Goal: Browse casually: Explore the website without a specific task or goal

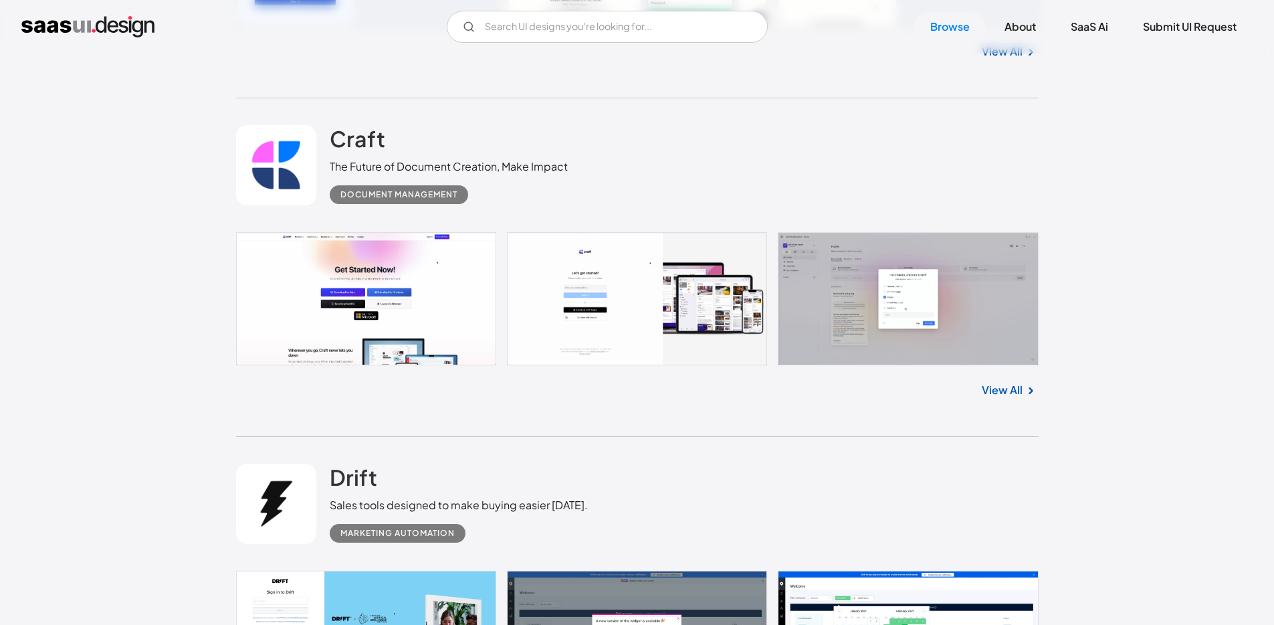
scroll to position [780, 0]
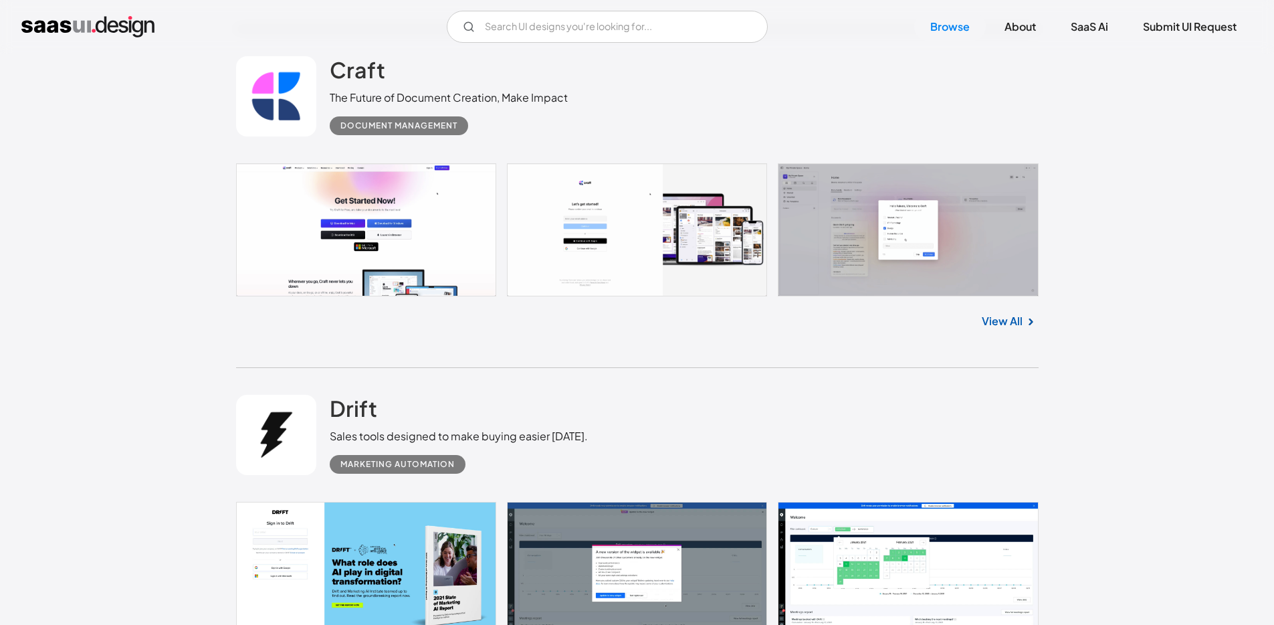
click at [1027, 324] on img at bounding box center [1031, 322] width 16 height 16
click at [988, 322] on link "View All" at bounding box center [1002, 321] width 41 height 16
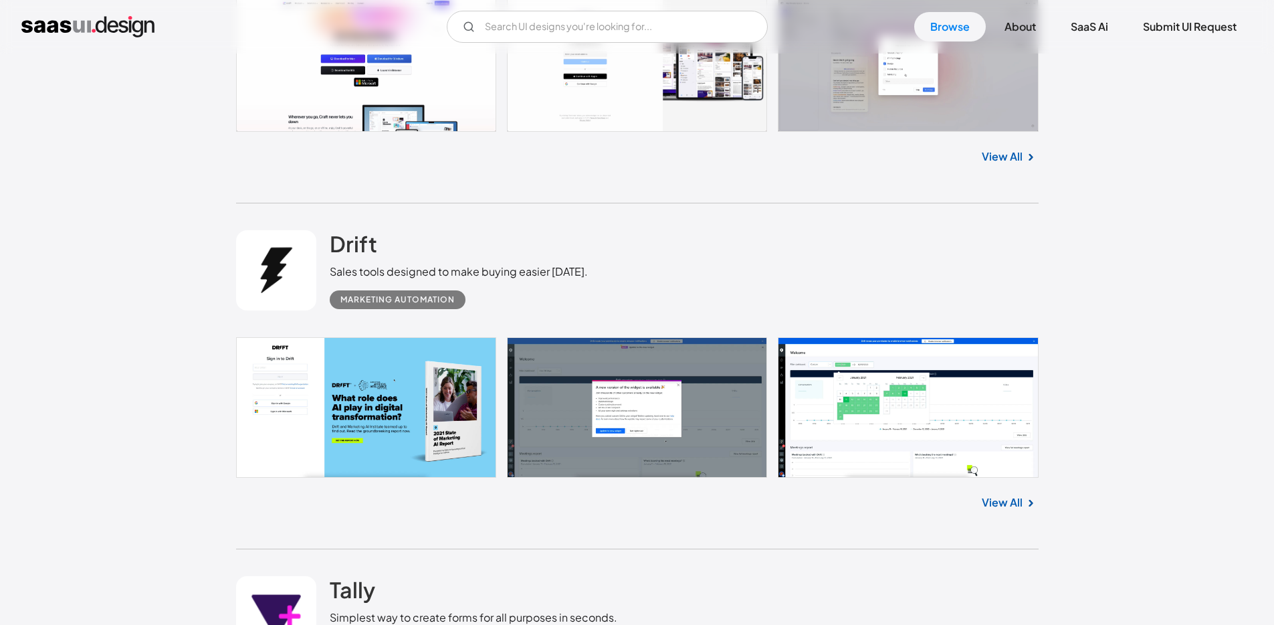
scroll to position [987, 0]
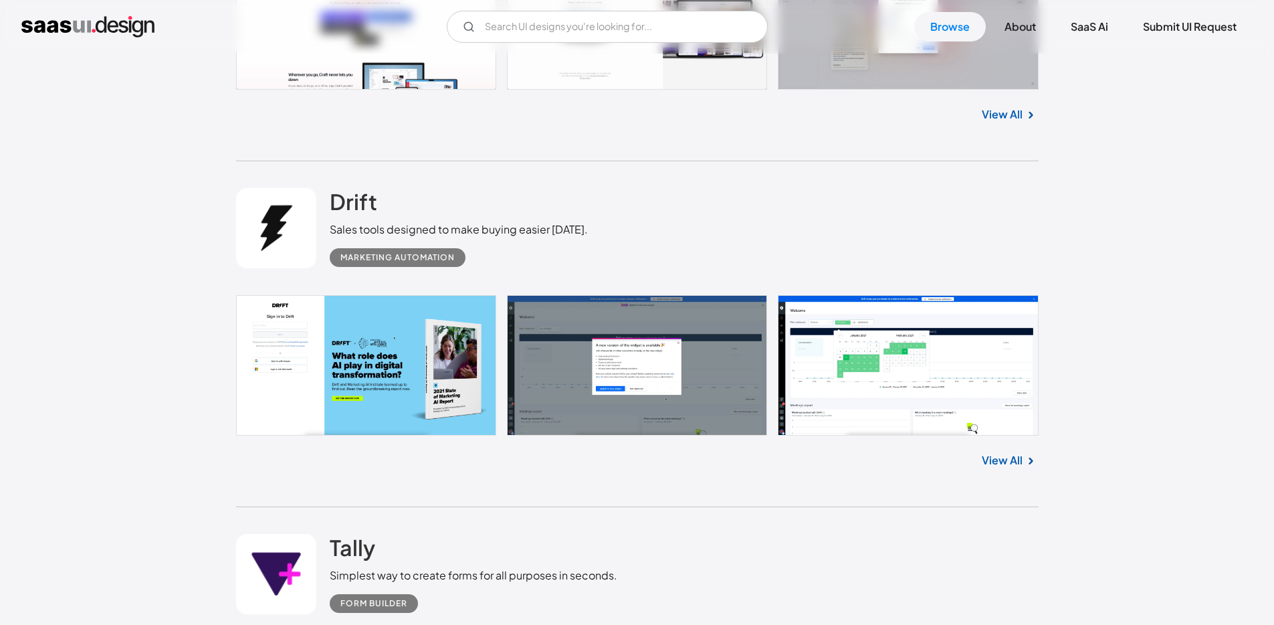
click at [1009, 458] on link "View All" at bounding box center [1002, 460] width 41 height 16
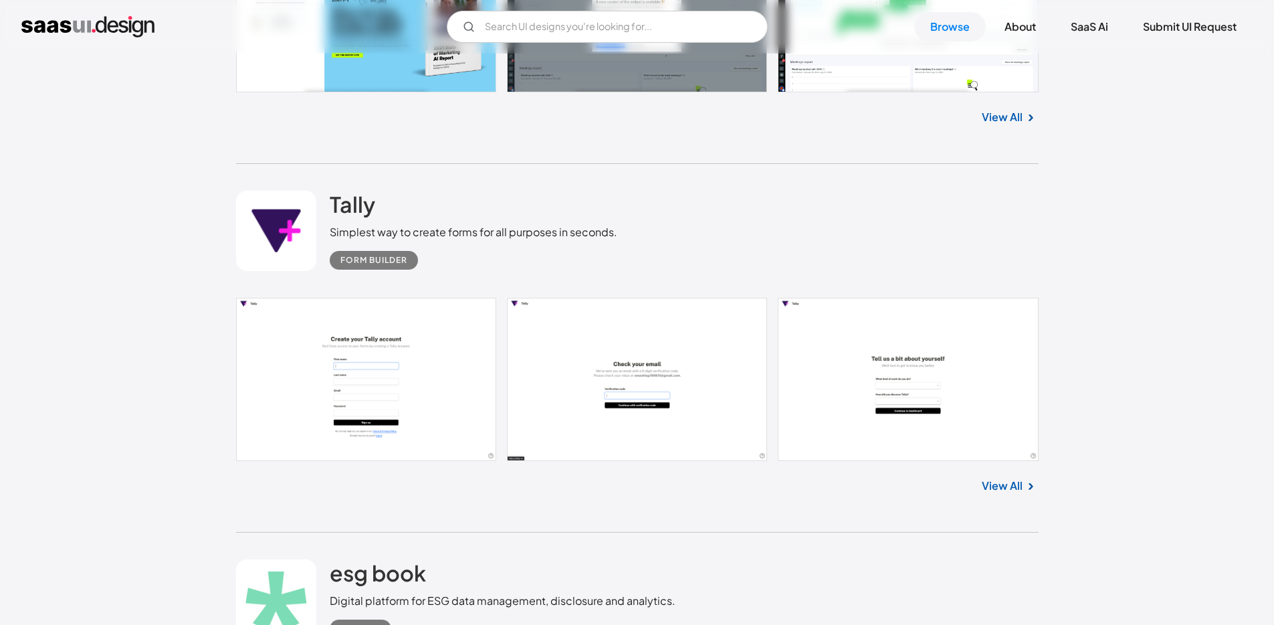
scroll to position [1399, 0]
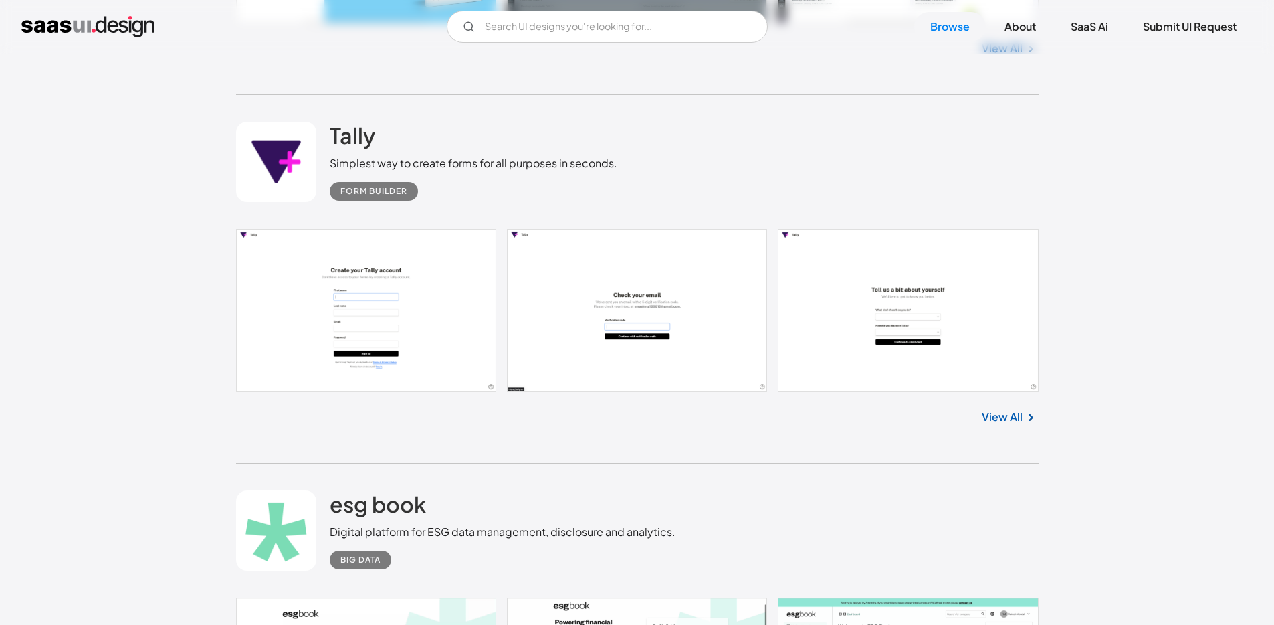
click at [999, 422] on link "View All" at bounding box center [1002, 417] width 41 height 16
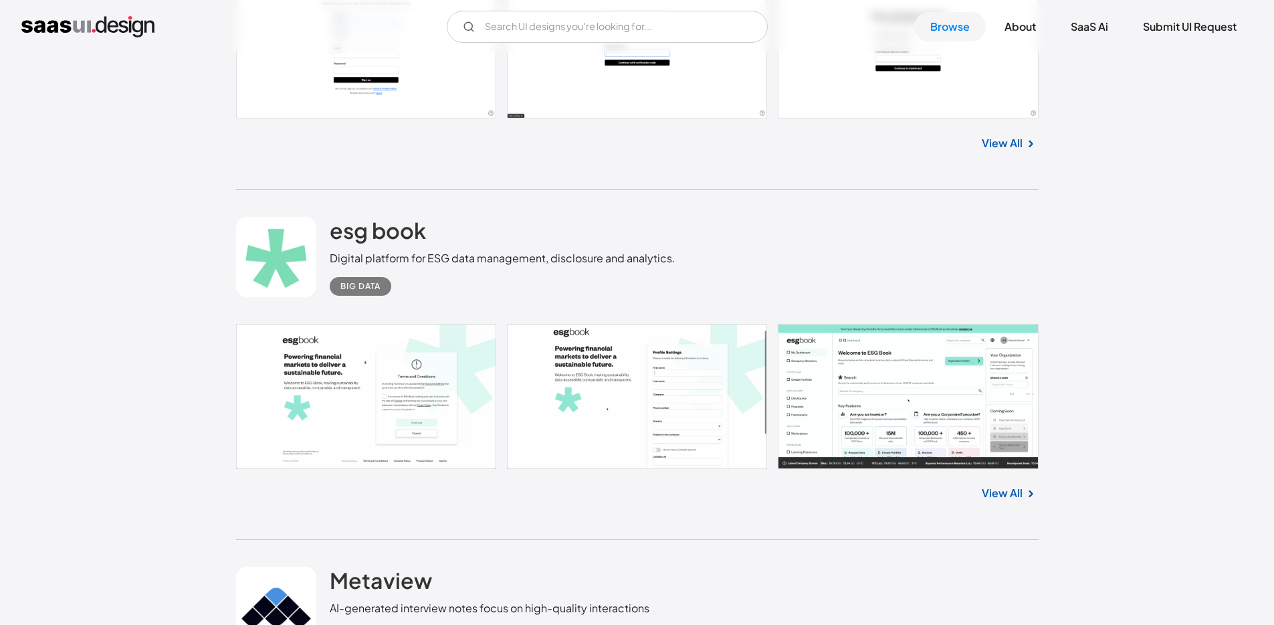
scroll to position [1867, 0]
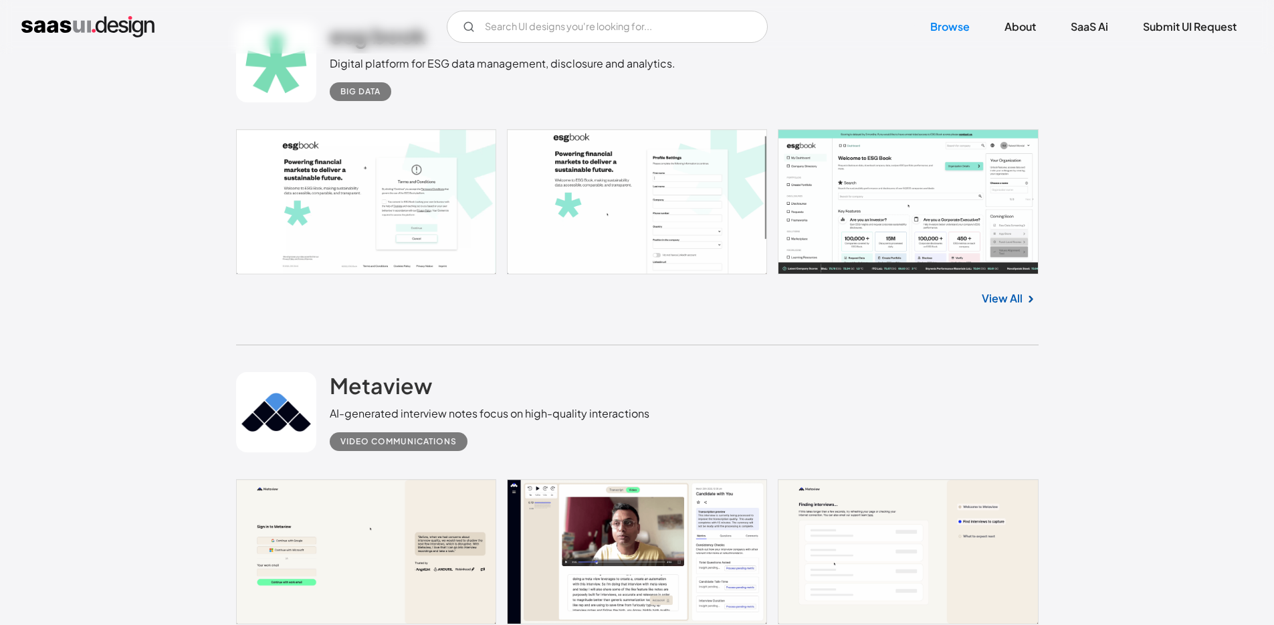
click at [1012, 297] on link "View All" at bounding box center [1002, 298] width 41 height 16
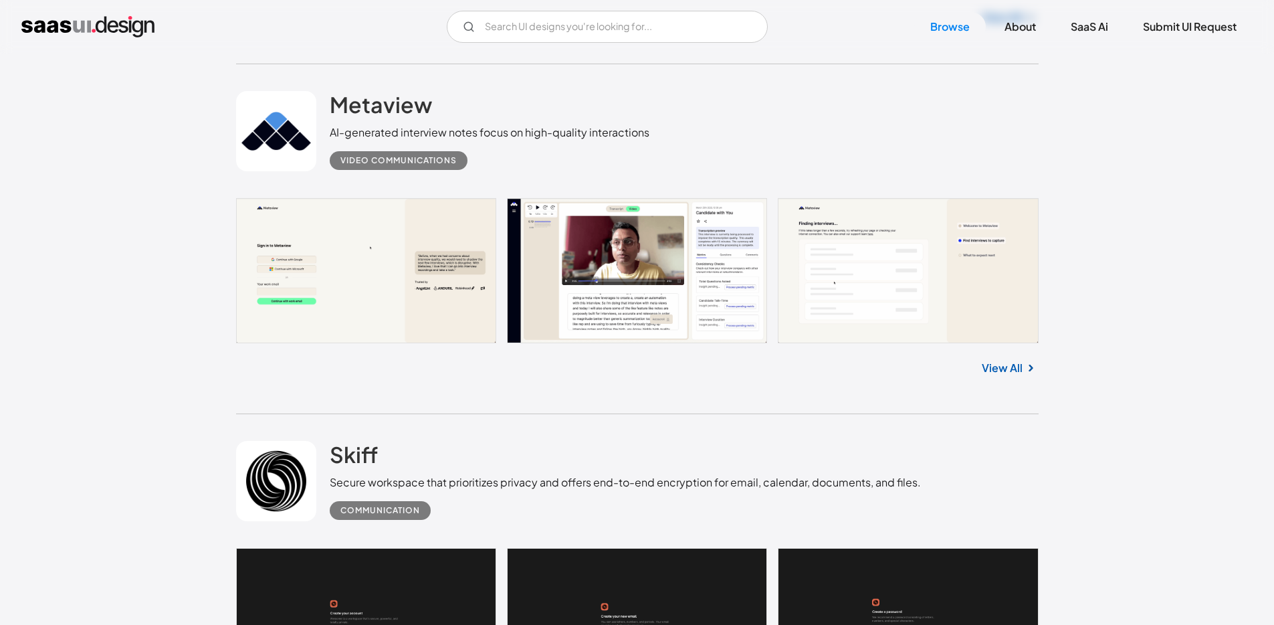
click at [994, 368] on link "View All" at bounding box center [1002, 368] width 41 height 16
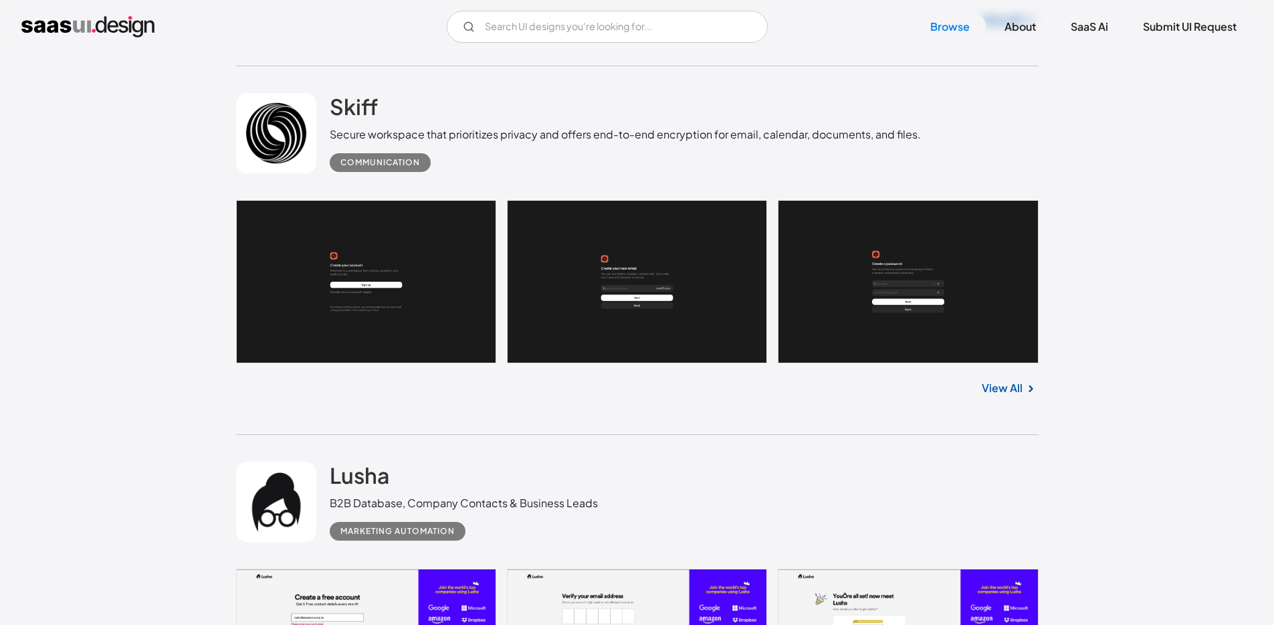
scroll to position [2505, 0]
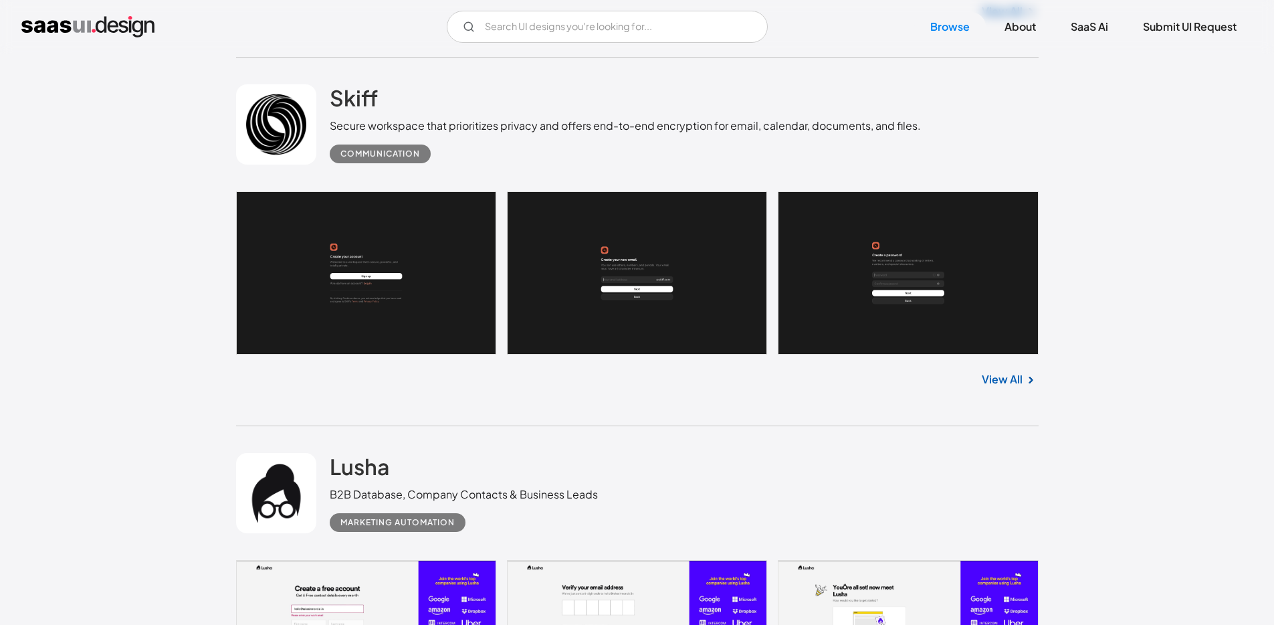
click at [1005, 379] on link "View All" at bounding box center [1002, 379] width 41 height 16
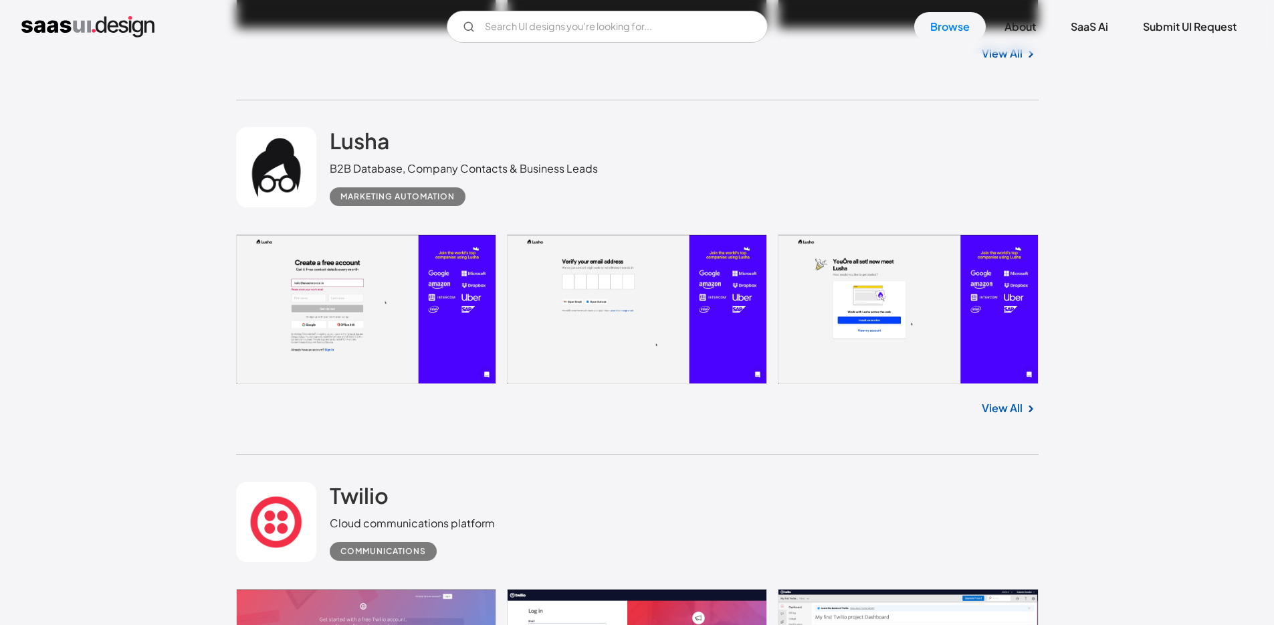
scroll to position [2862, 0]
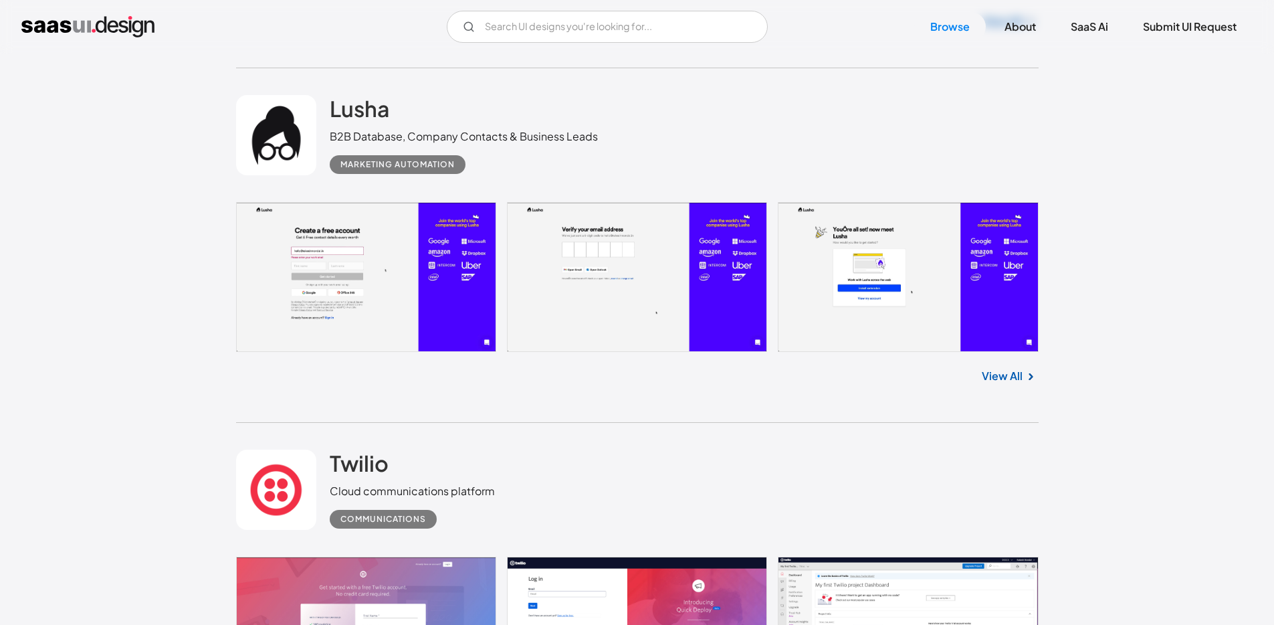
click at [1019, 382] on link "View All" at bounding box center [1002, 376] width 41 height 16
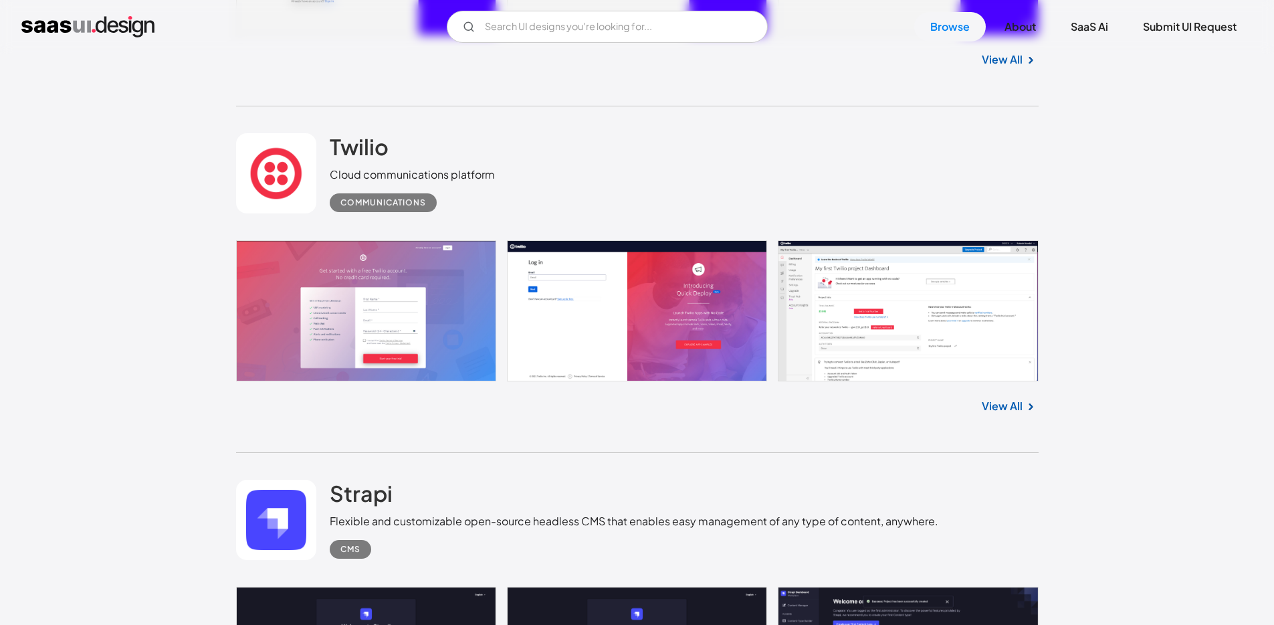
scroll to position [3256, 0]
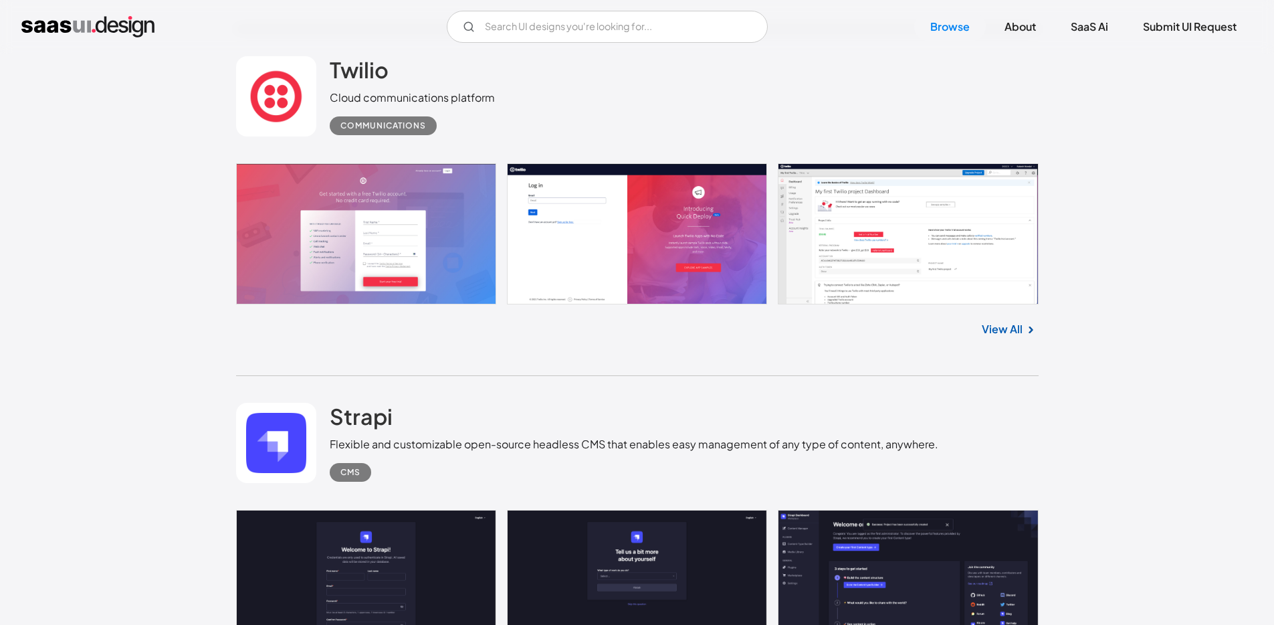
click at [1000, 337] on link "View All" at bounding box center [1002, 329] width 41 height 16
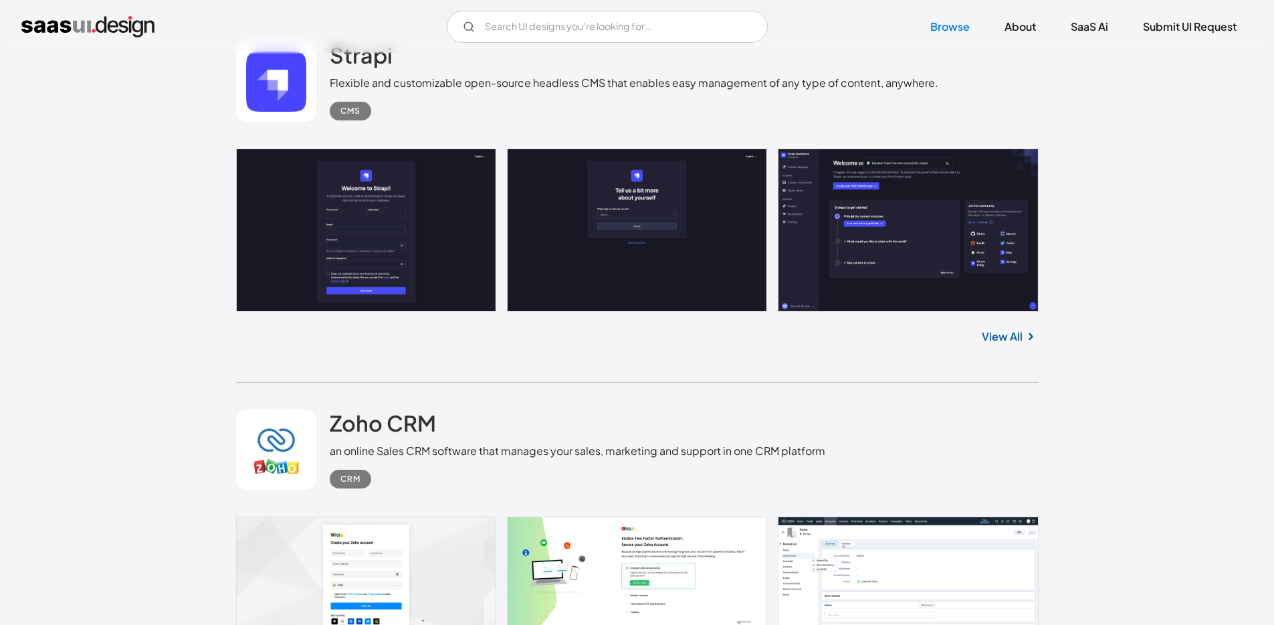
click at [1005, 338] on link "View All" at bounding box center [1002, 336] width 41 height 16
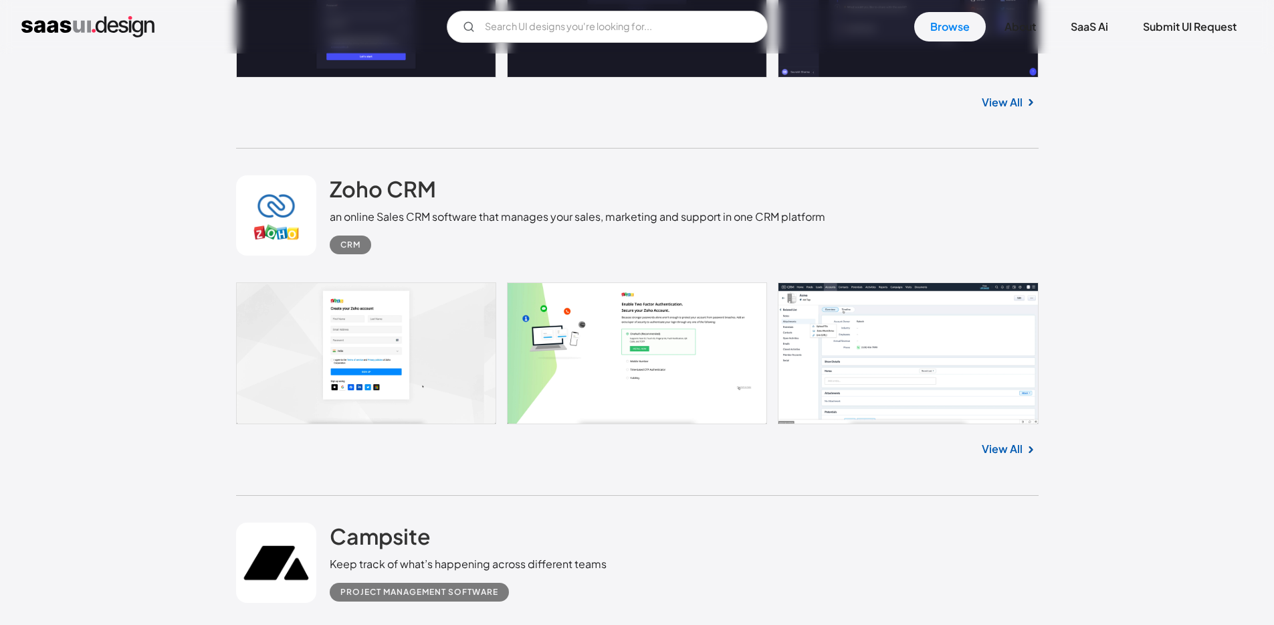
scroll to position [3920, 0]
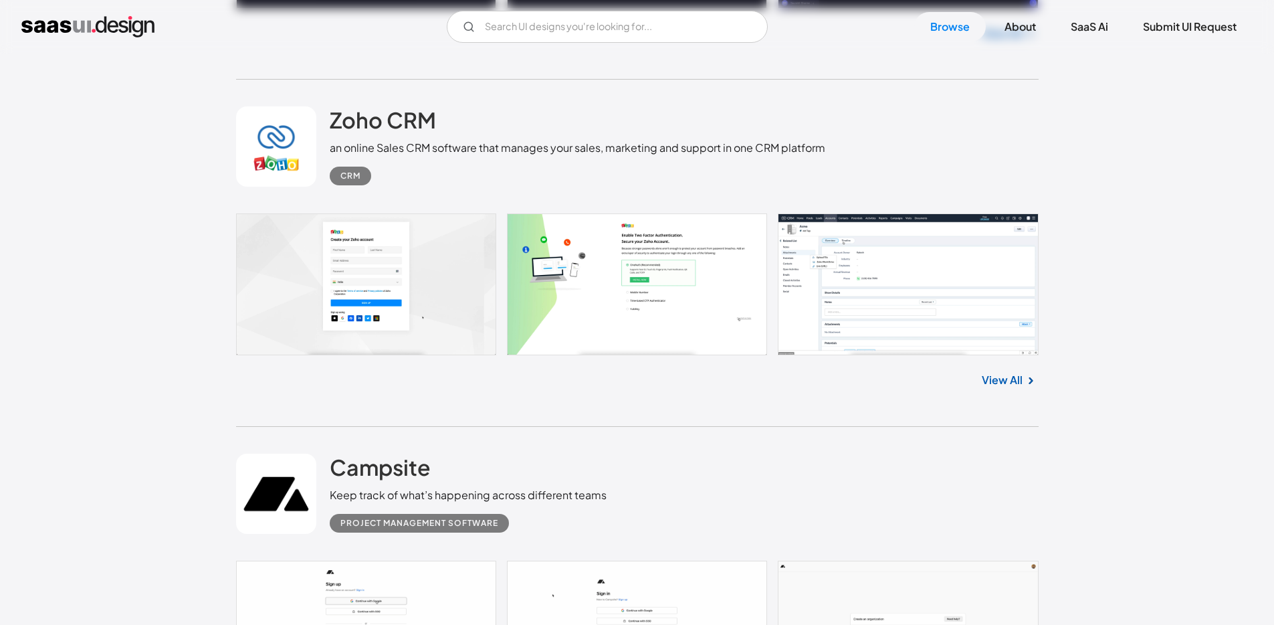
click at [989, 379] on link "View All" at bounding box center [1002, 380] width 41 height 16
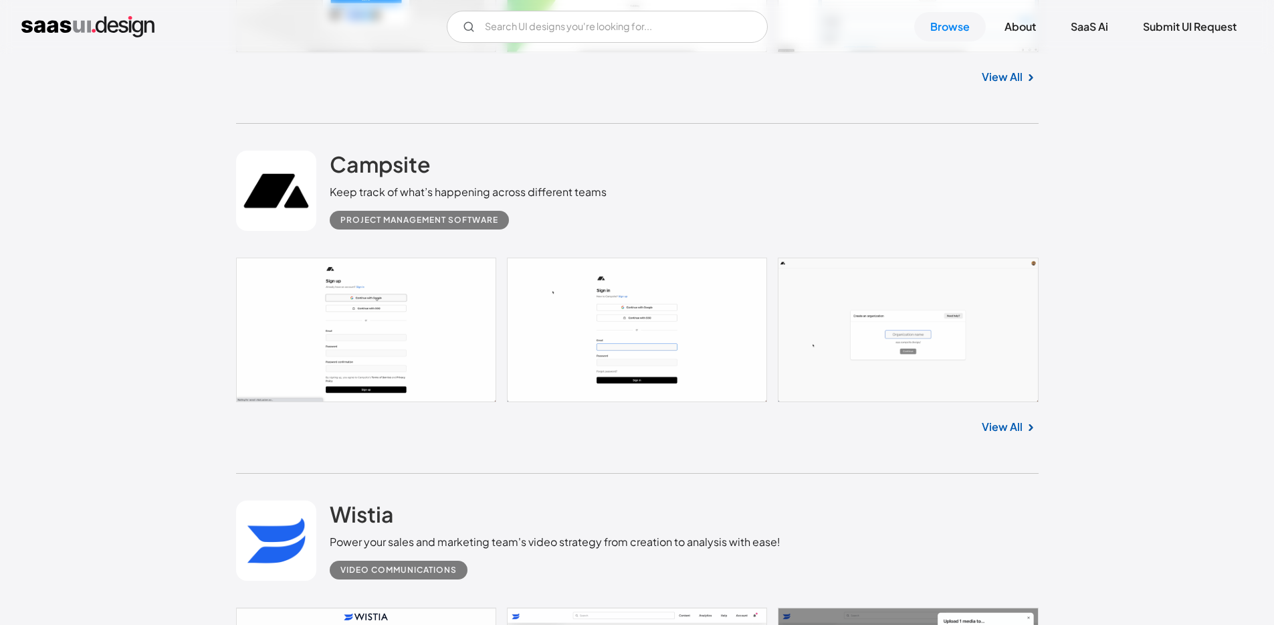
scroll to position [4232, 0]
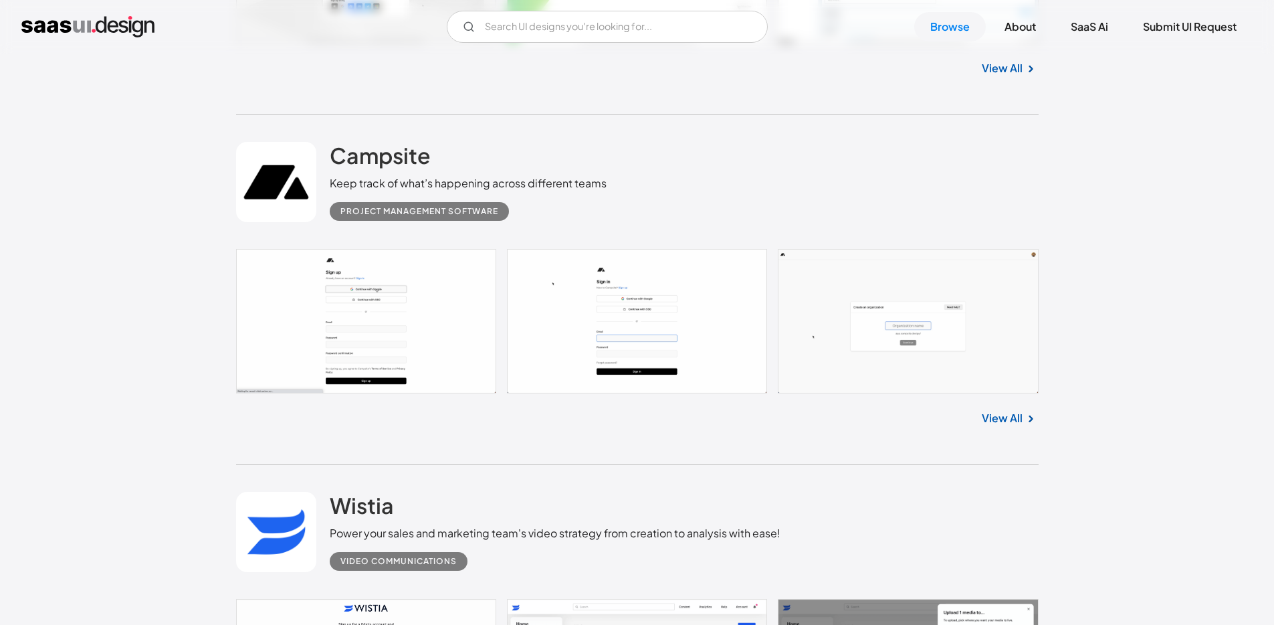
click at [1005, 417] on link "View All" at bounding box center [1002, 418] width 41 height 16
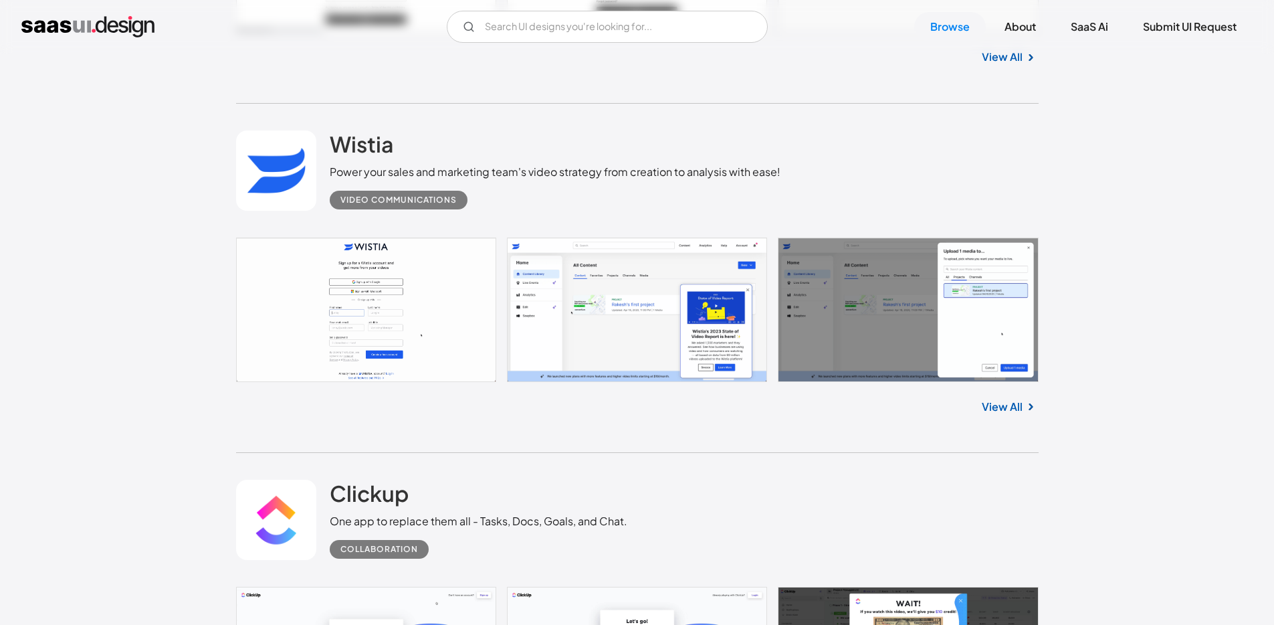
scroll to position [4601, 0]
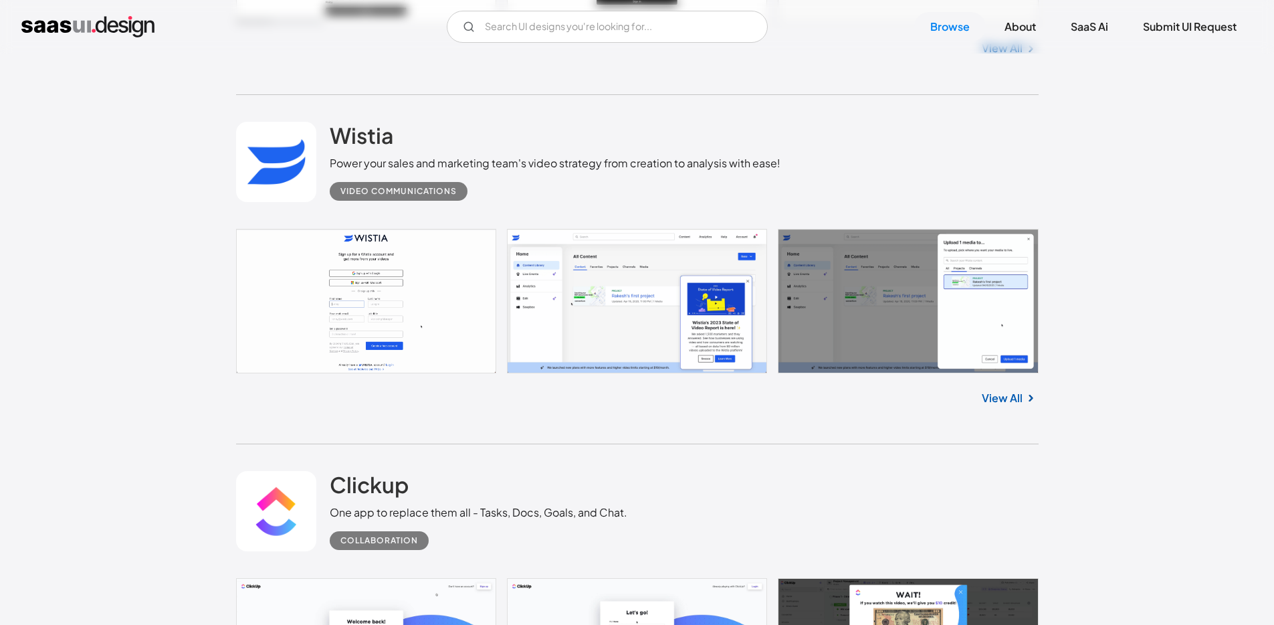
click at [1013, 403] on link "View All" at bounding box center [1002, 398] width 41 height 16
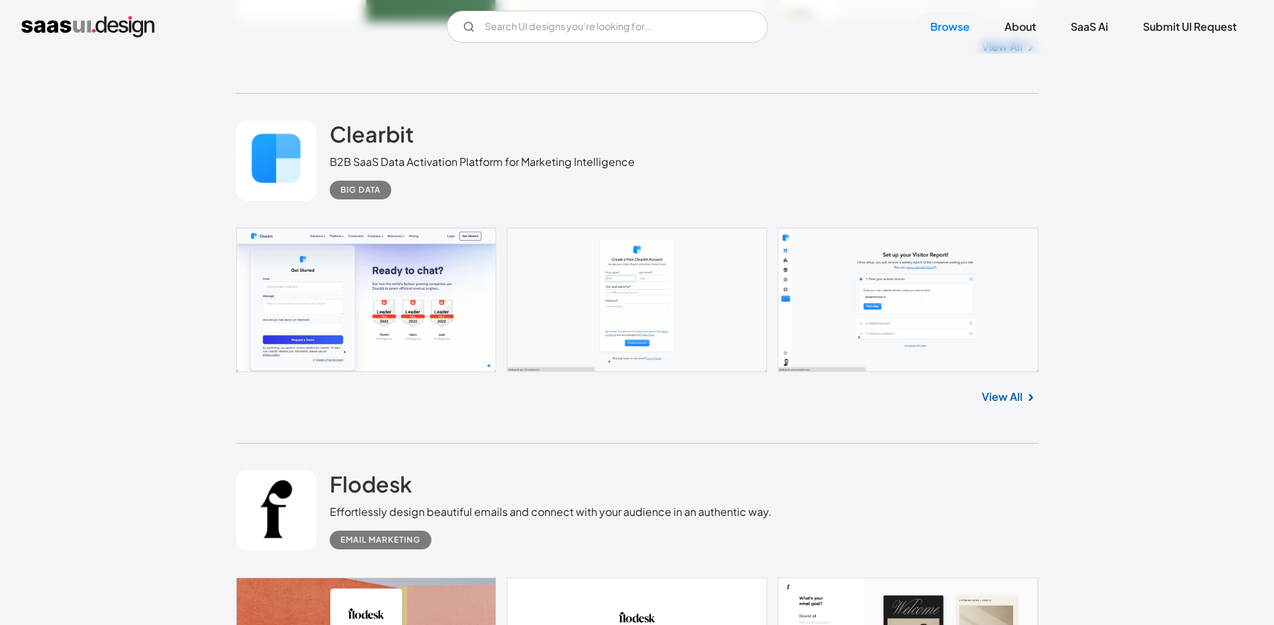
scroll to position [6427, 0]
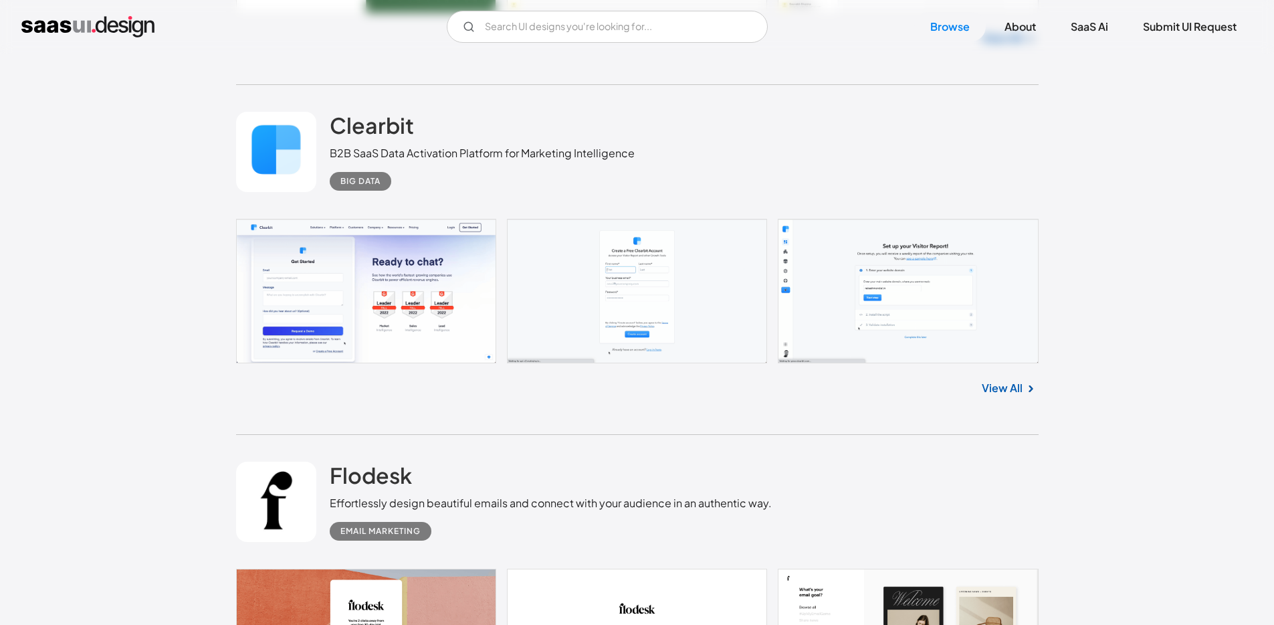
click at [1009, 387] on link "View All" at bounding box center [1002, 388] width 41 height 16
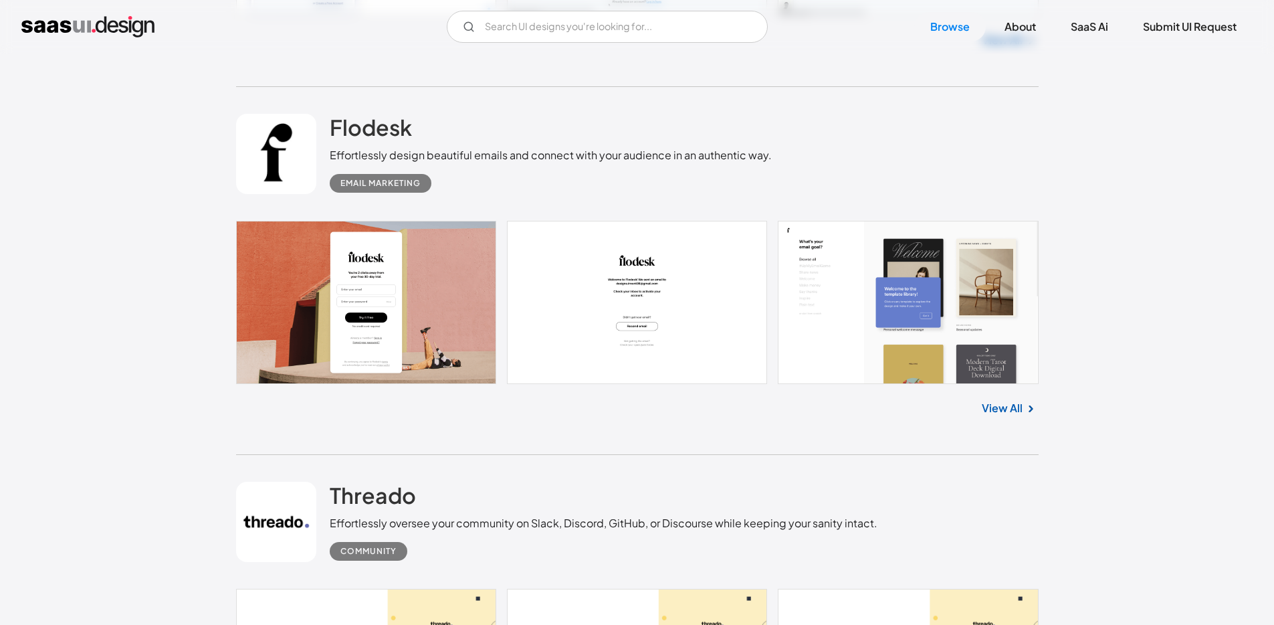
scroll to position [6821, 0]
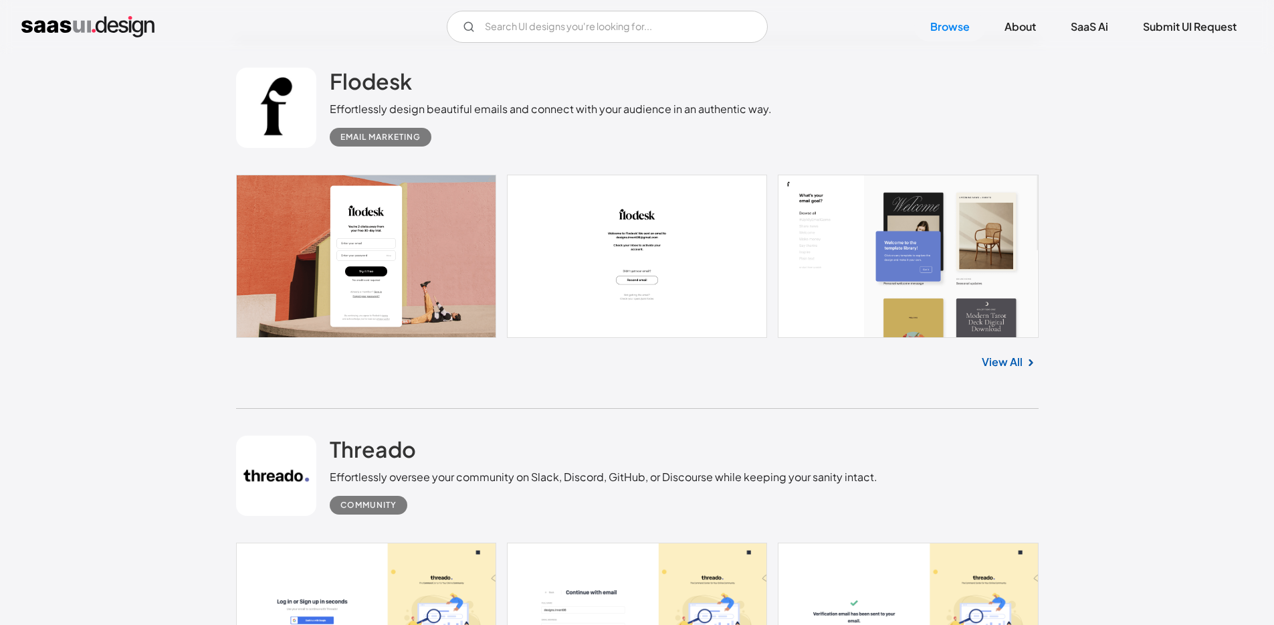
click at [1016, 367] on link "View All" at bounding box center [1002, 362] width 41 height 16
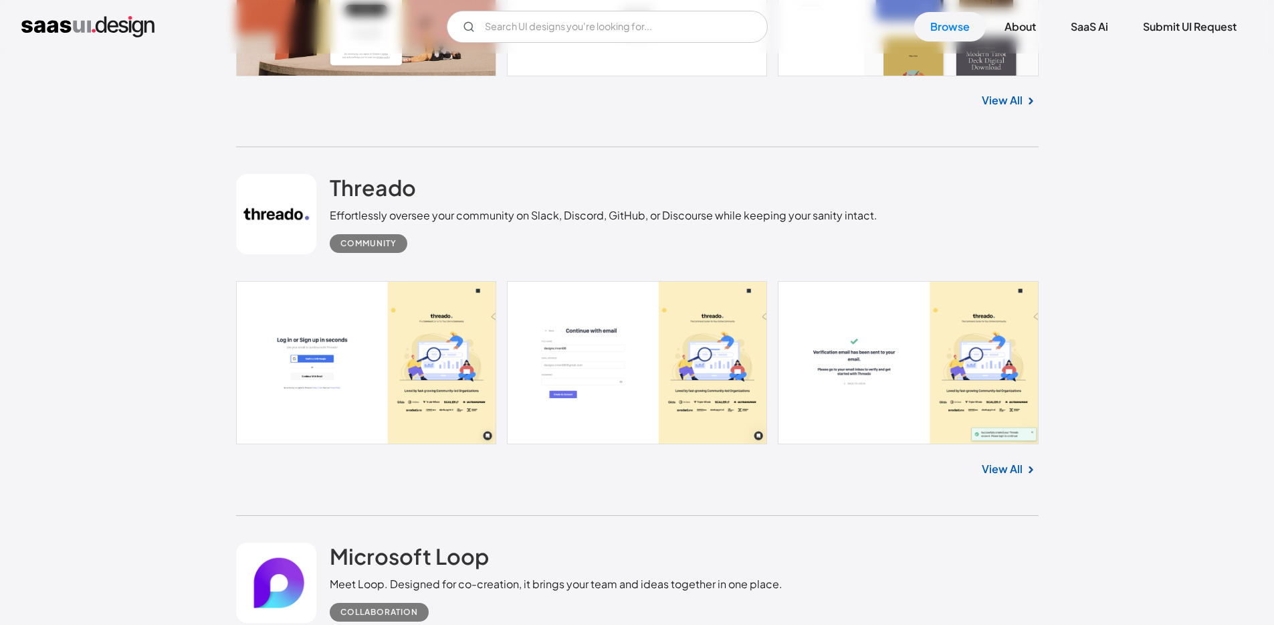
scroll to position [7112, 0]
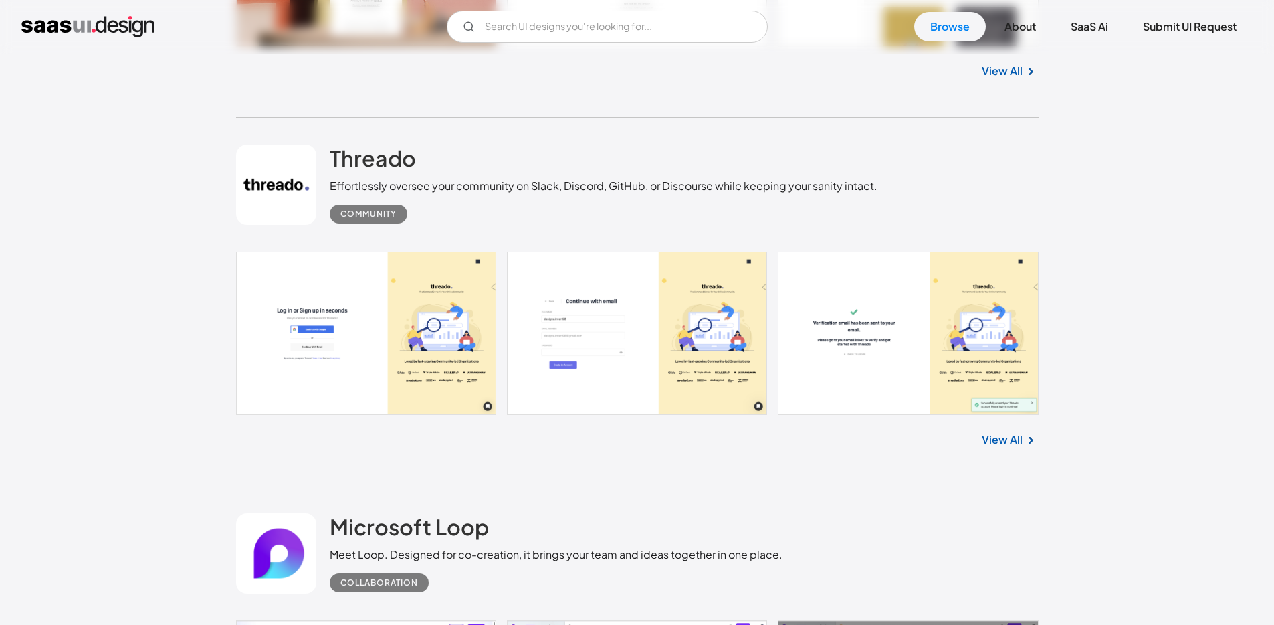
click at [1013, 443] on link "View All" at bounding box center [1002, 439] width 41 height 16
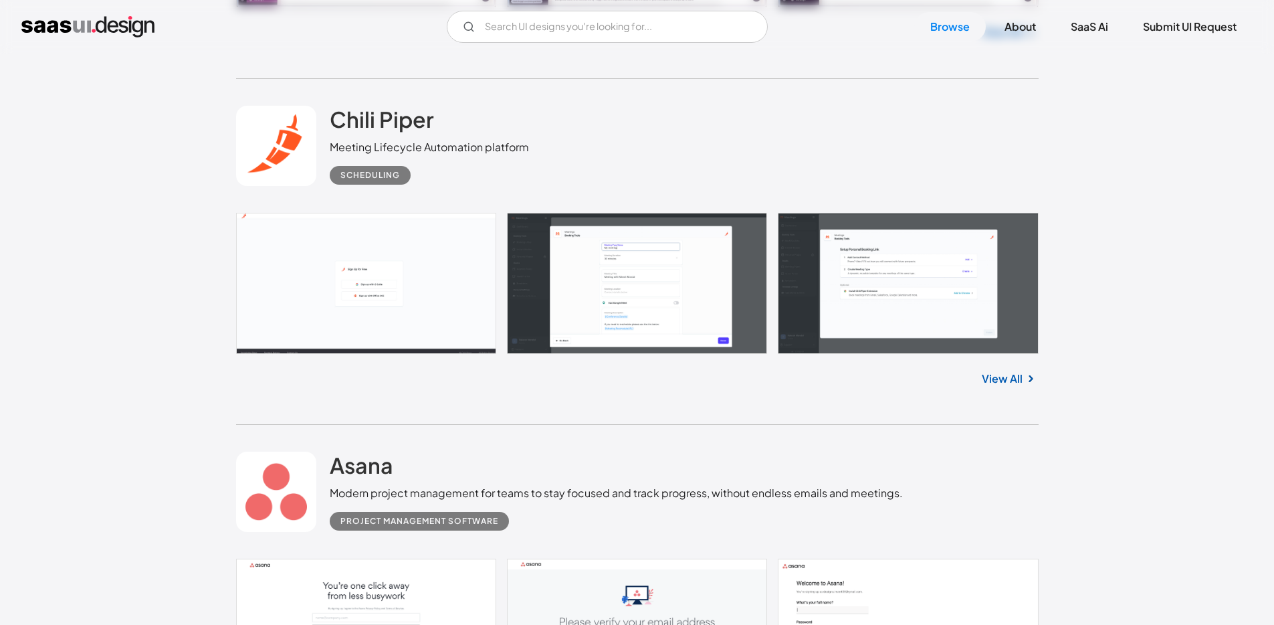
scroll to position [8586, 0]
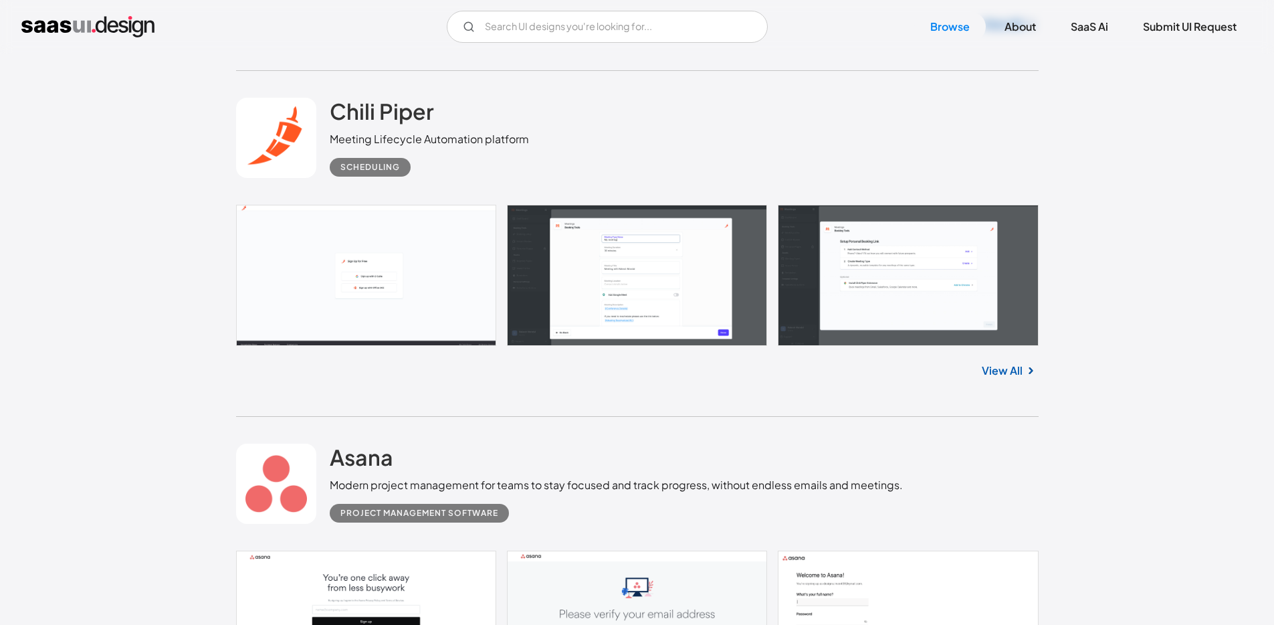
click at [1016, 375] on link "View All" at bounding box center [1002, 370] width 41 height 16
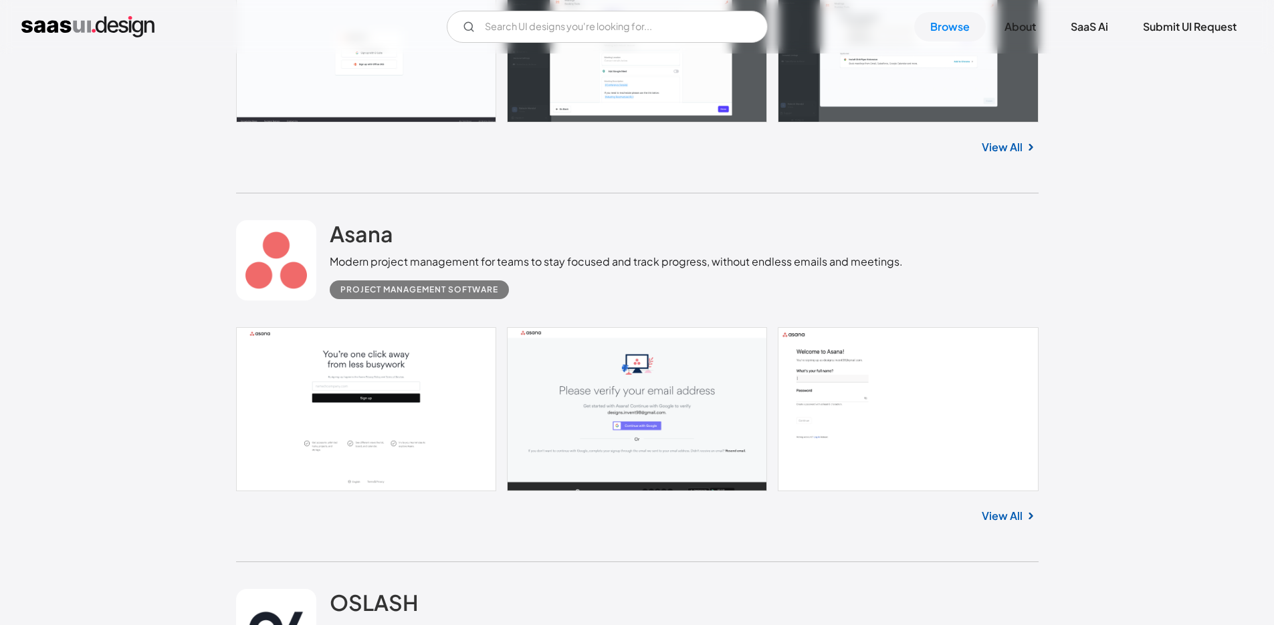
scroll to position [8878, 0]
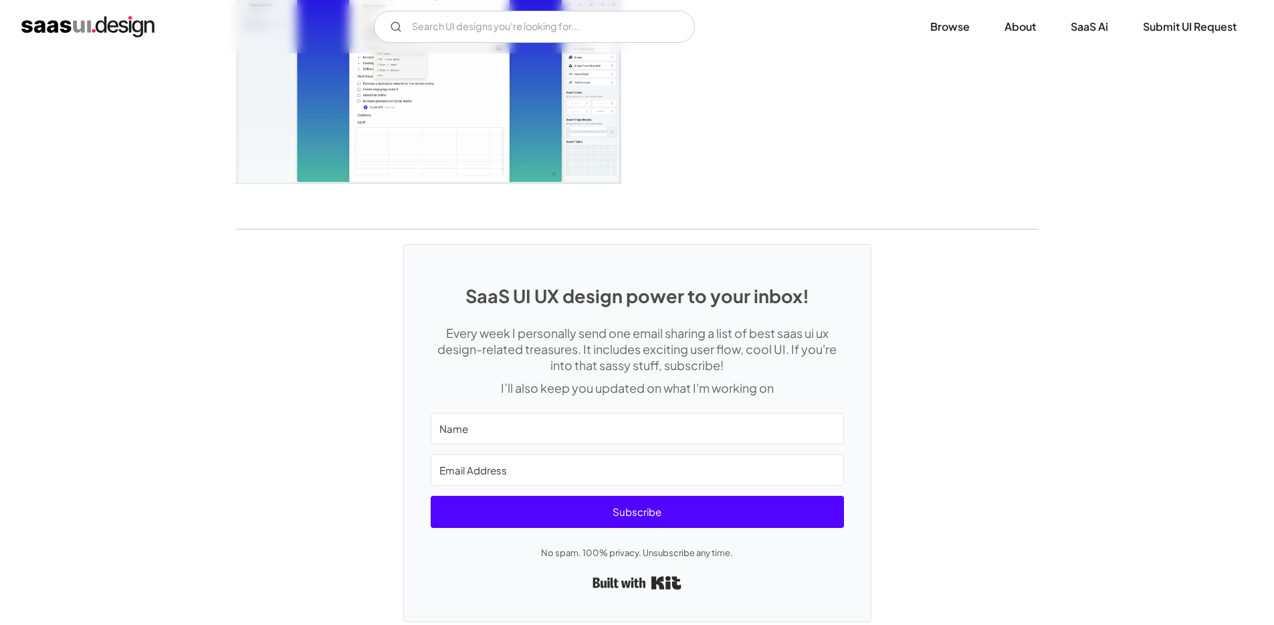
scroll to position [3351, 0]
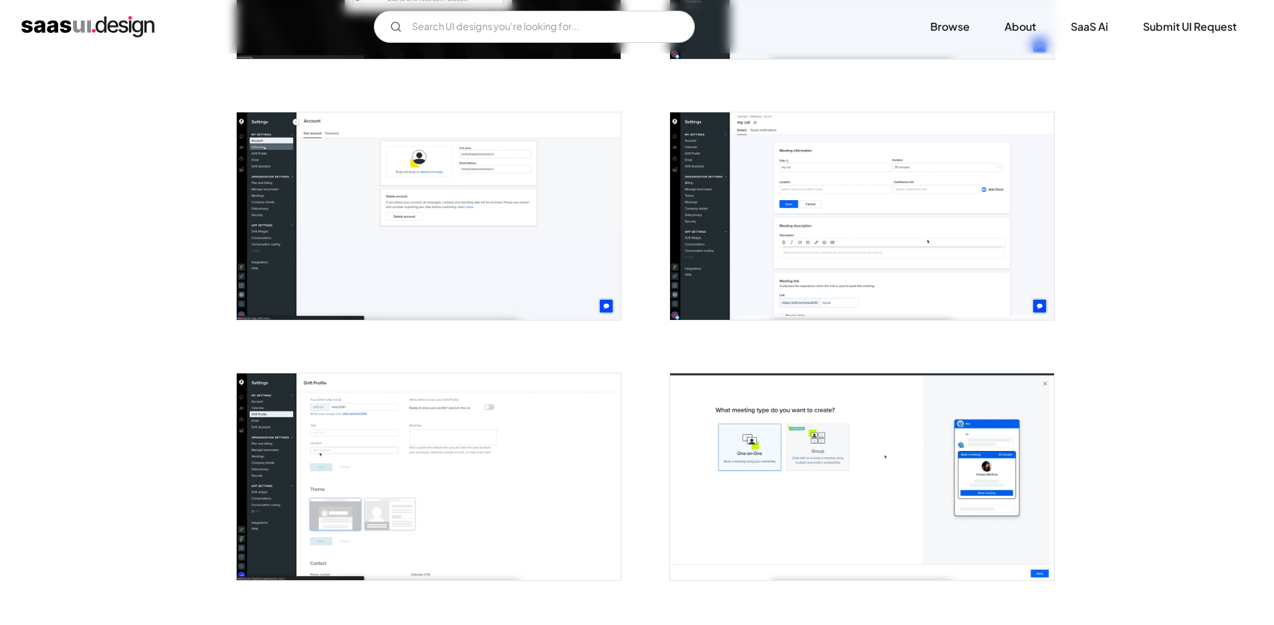
scroll to position [2668, 0]
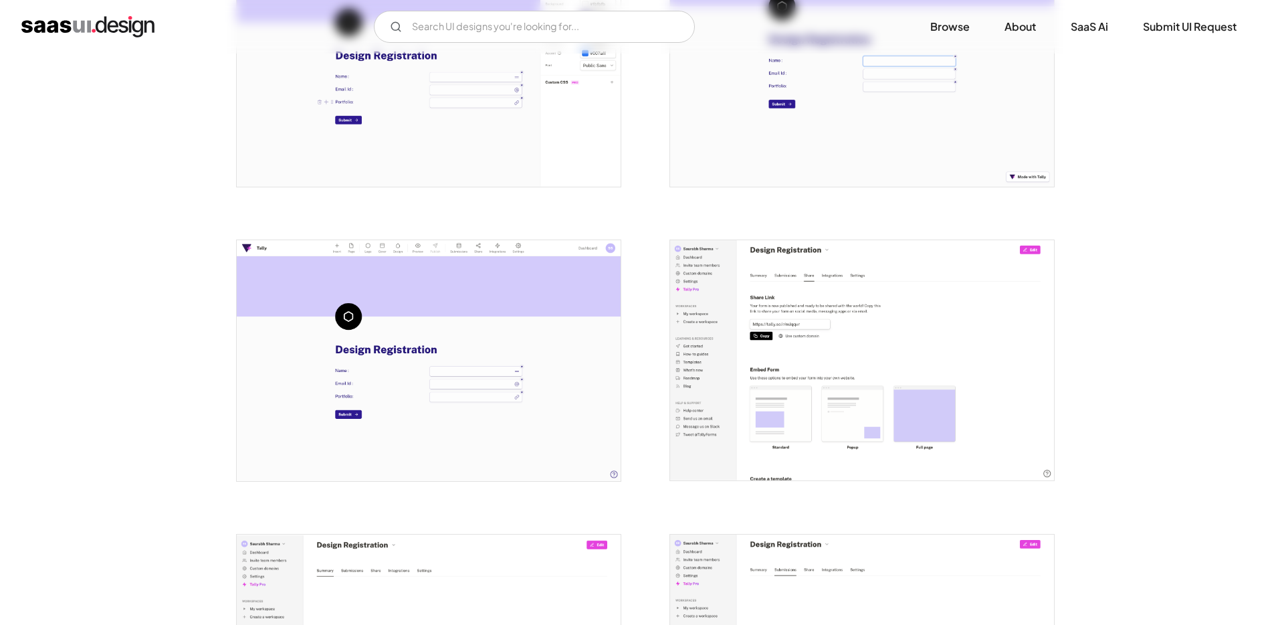
scroll to position [1480, 0]
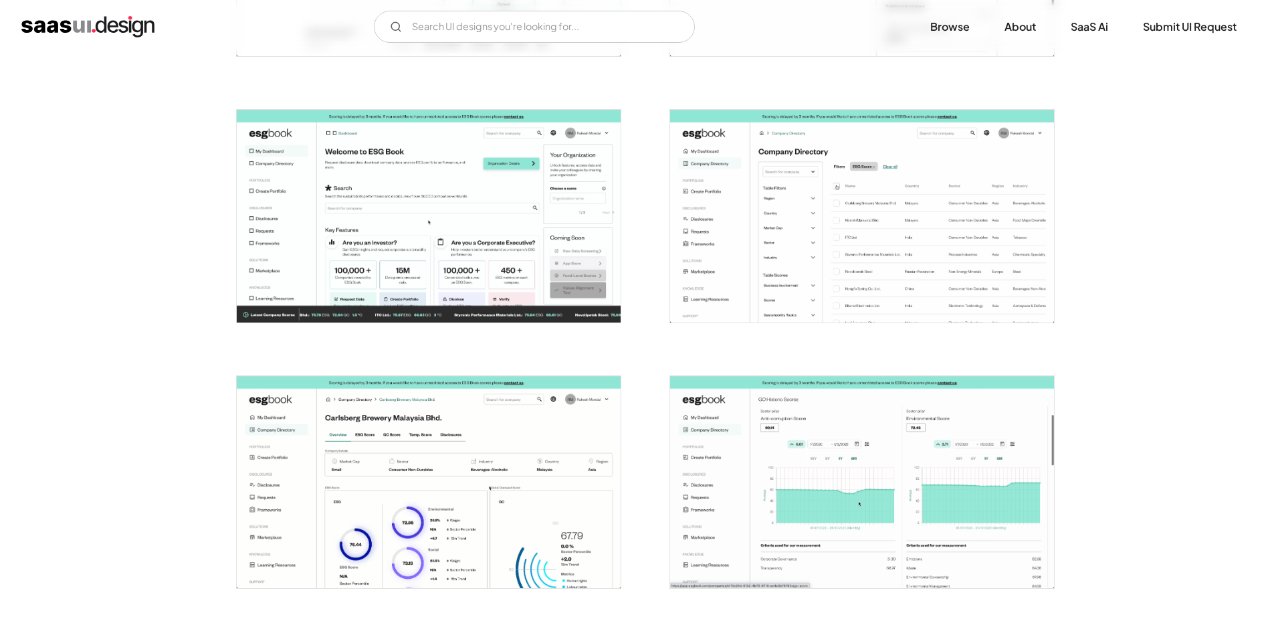
scroll to position [770, 0]
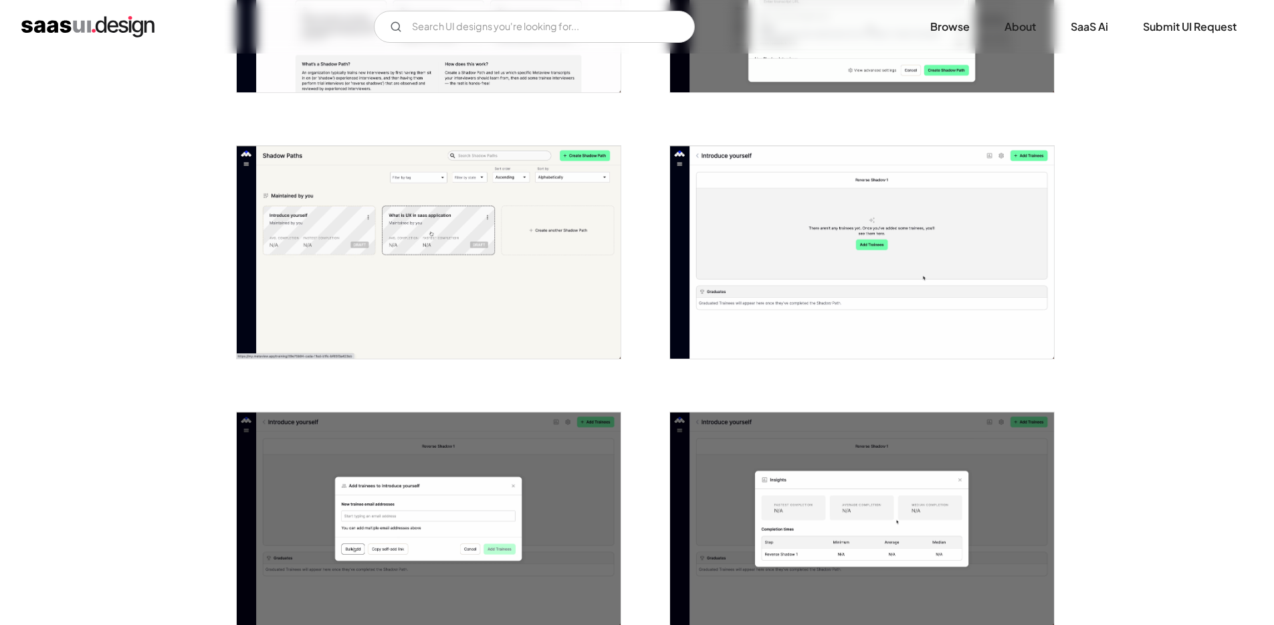
scroll to position [1992, 0]
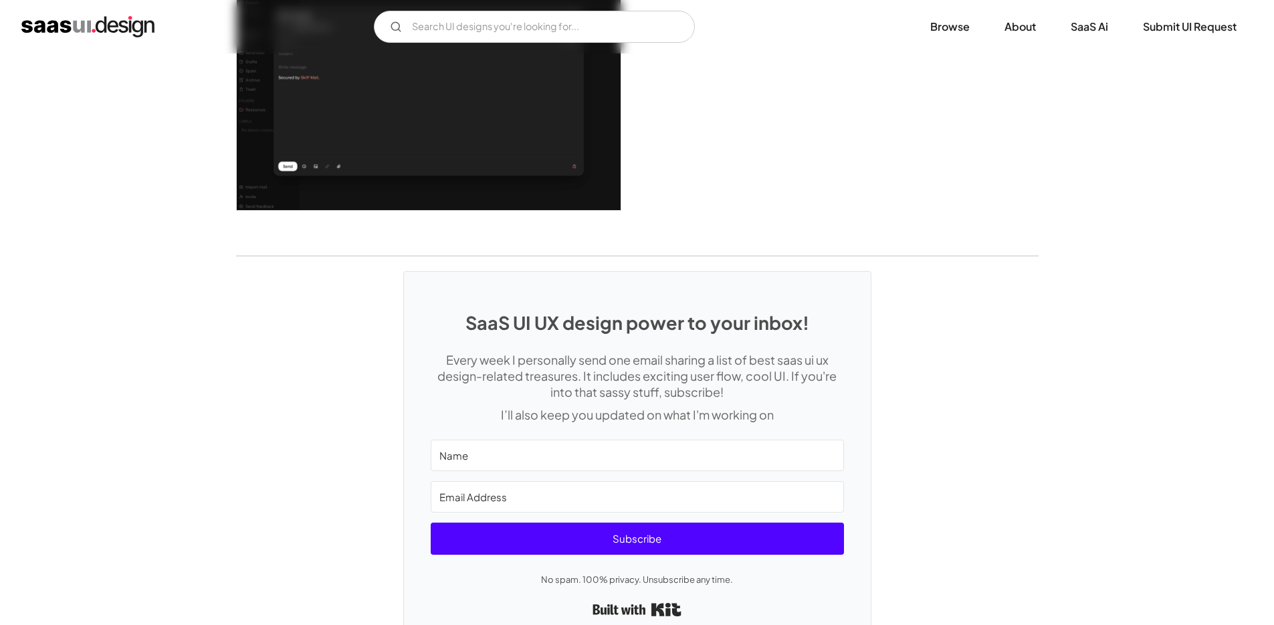
scroll to position [2759, 0]
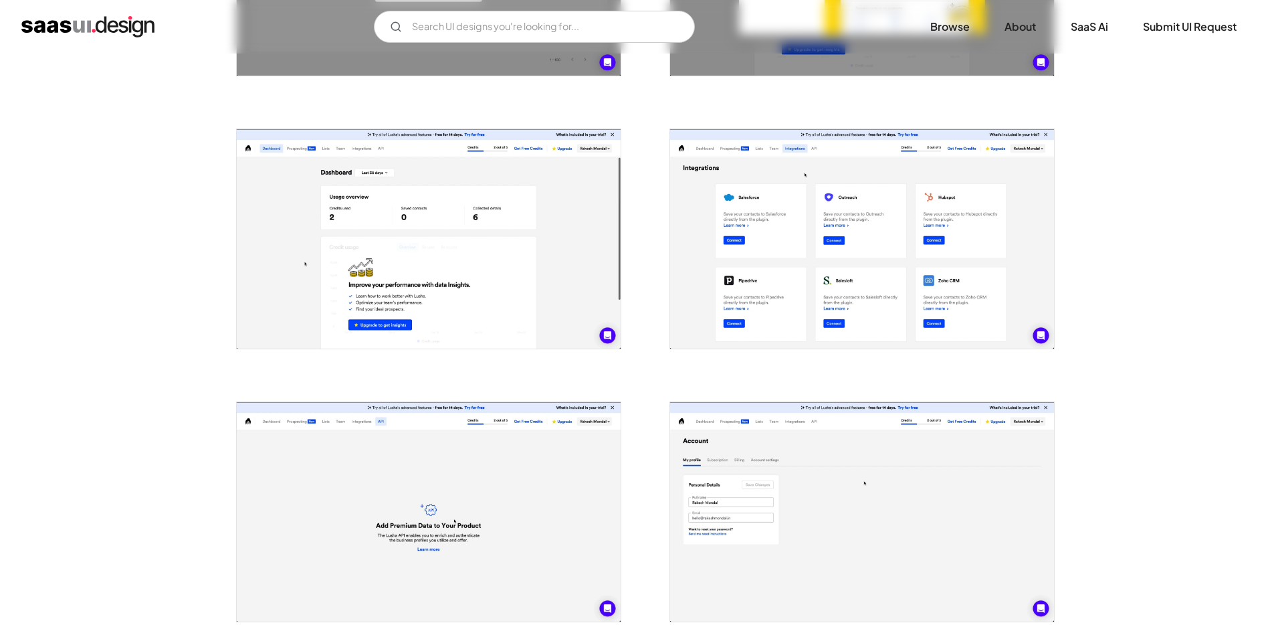
scroll to position [1679, 0]
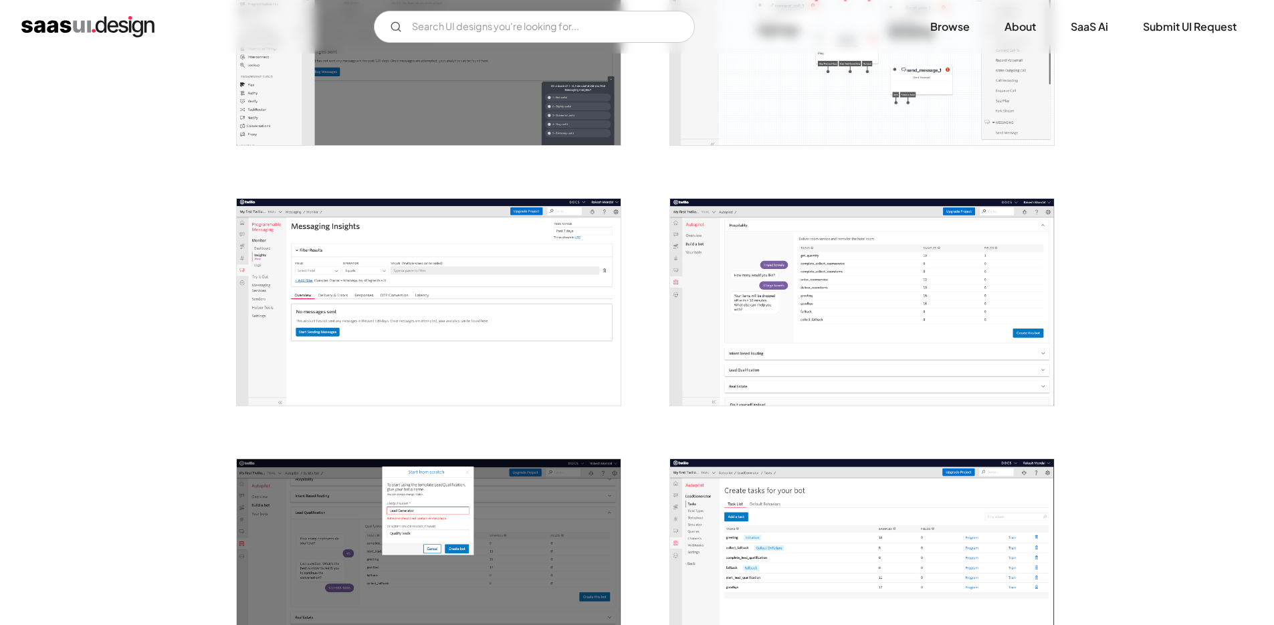
scroll to position [1314, 0]
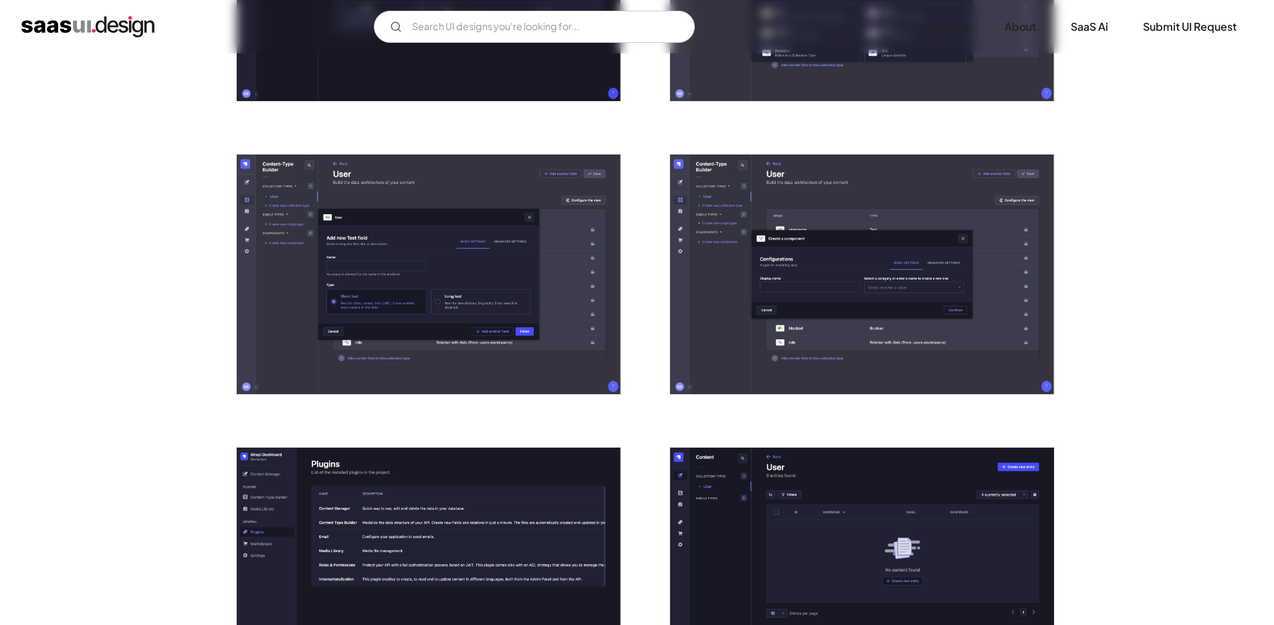
scroll to position [1685, 0]
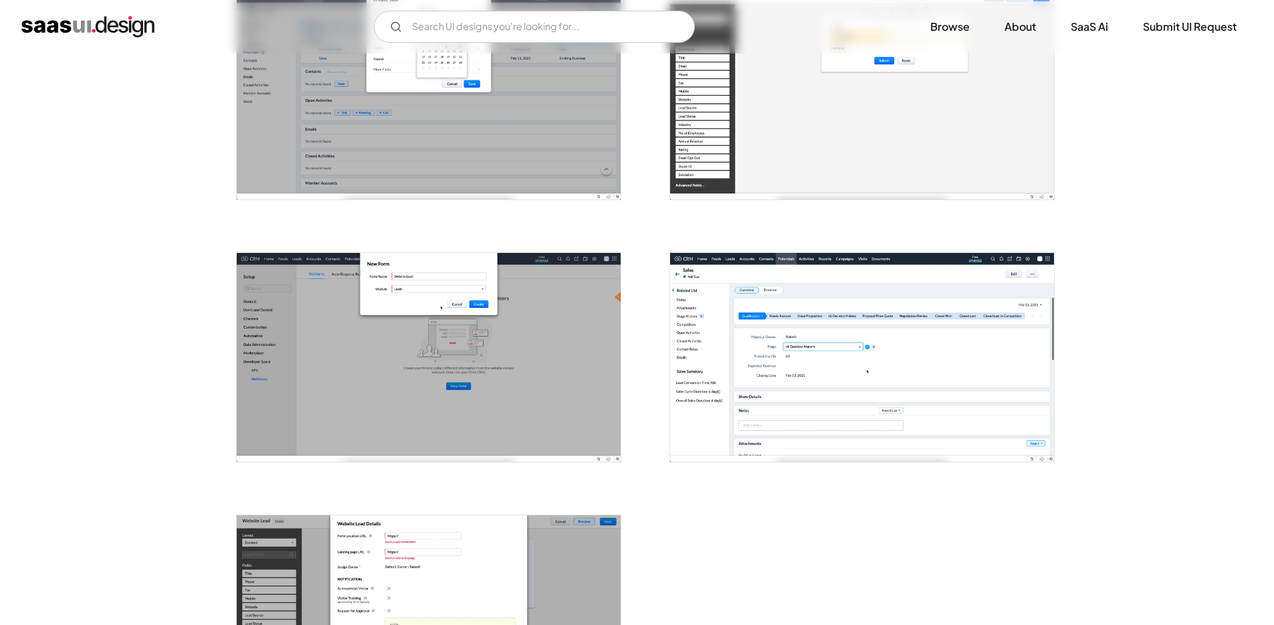
scroll to position [1661, 0]
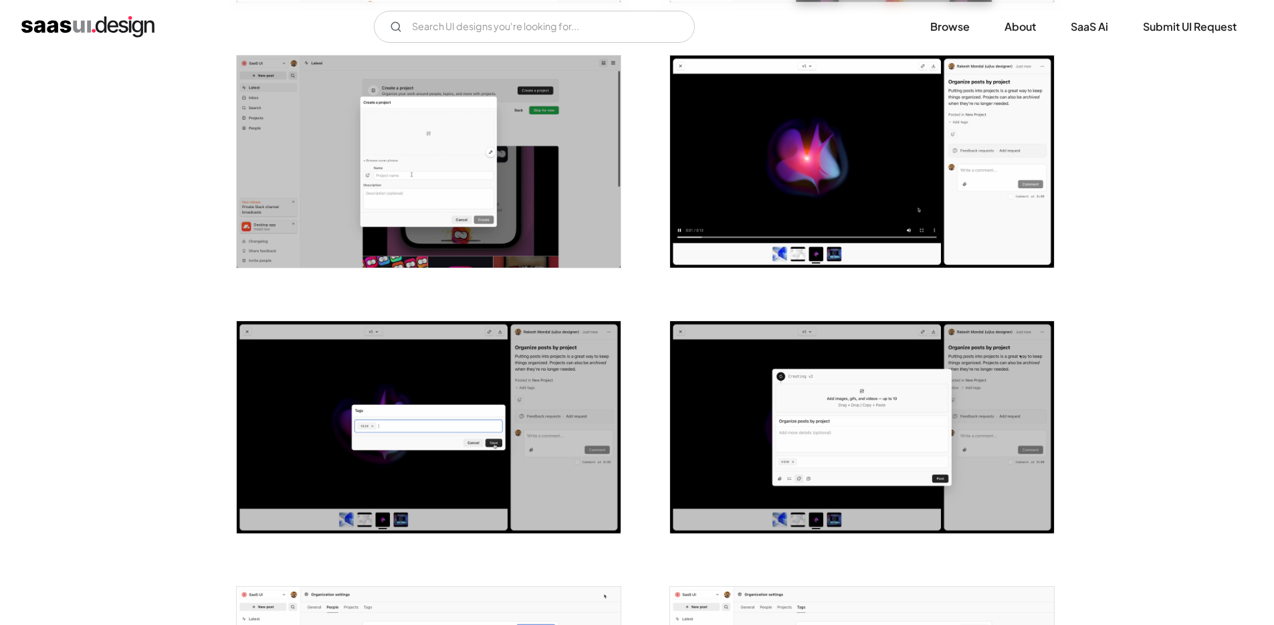
scroll to position [1284, 0]
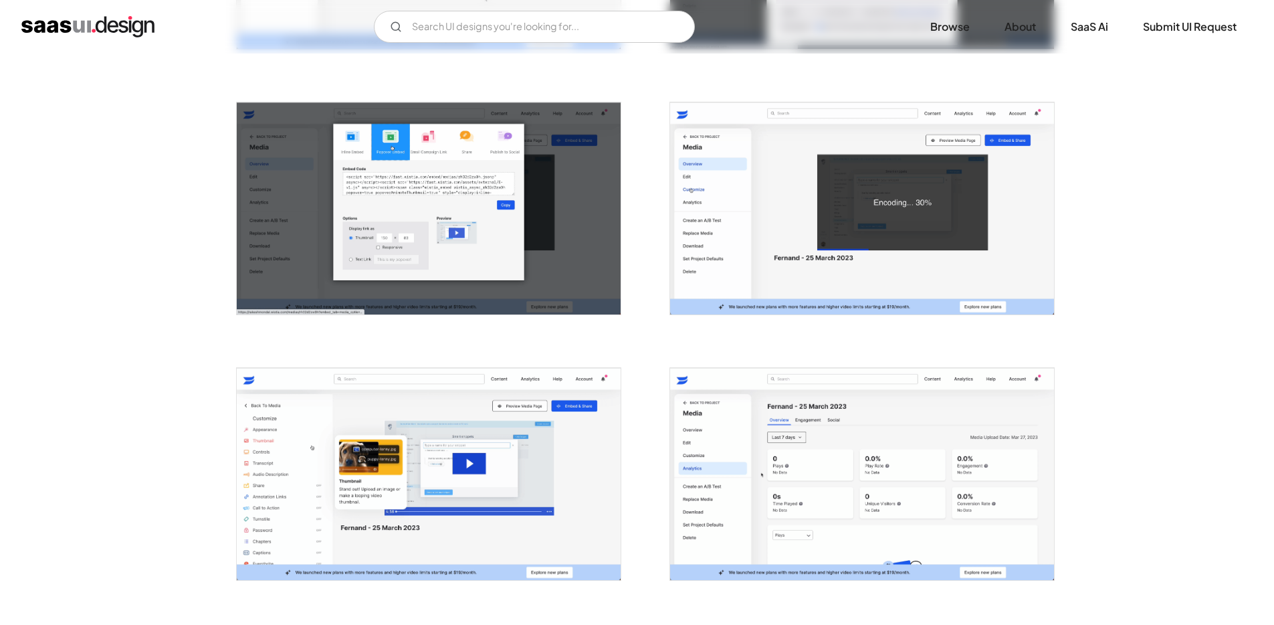
scroll to position [1077, 0]
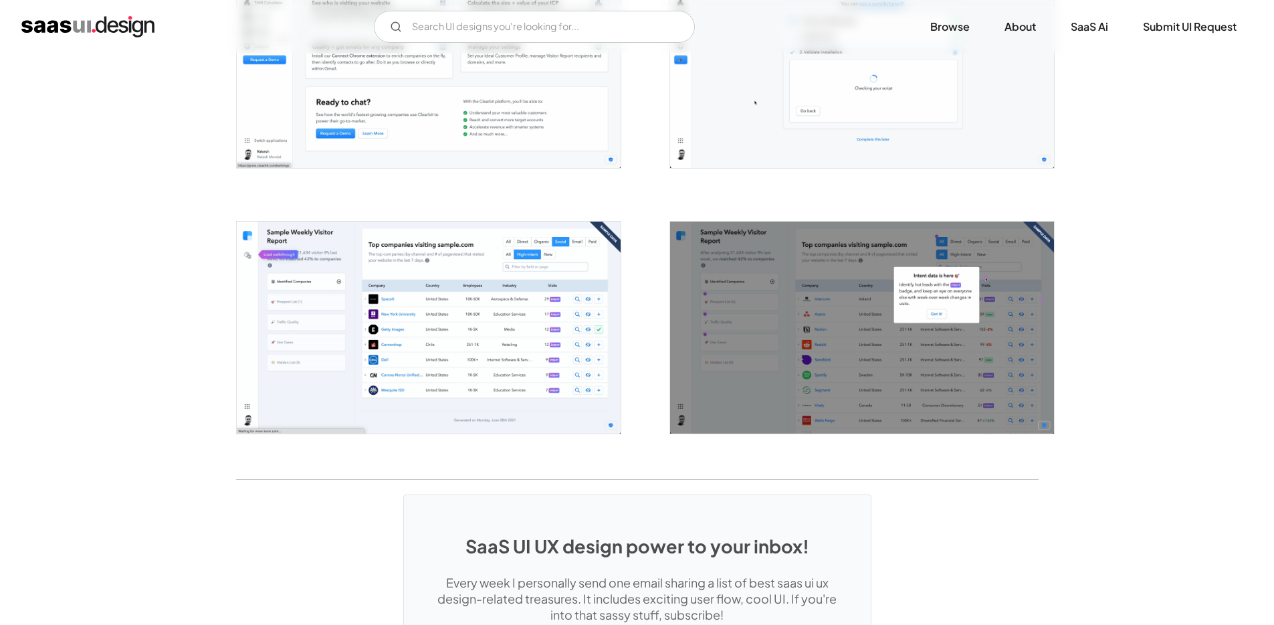
scroll to position [2285, 0]
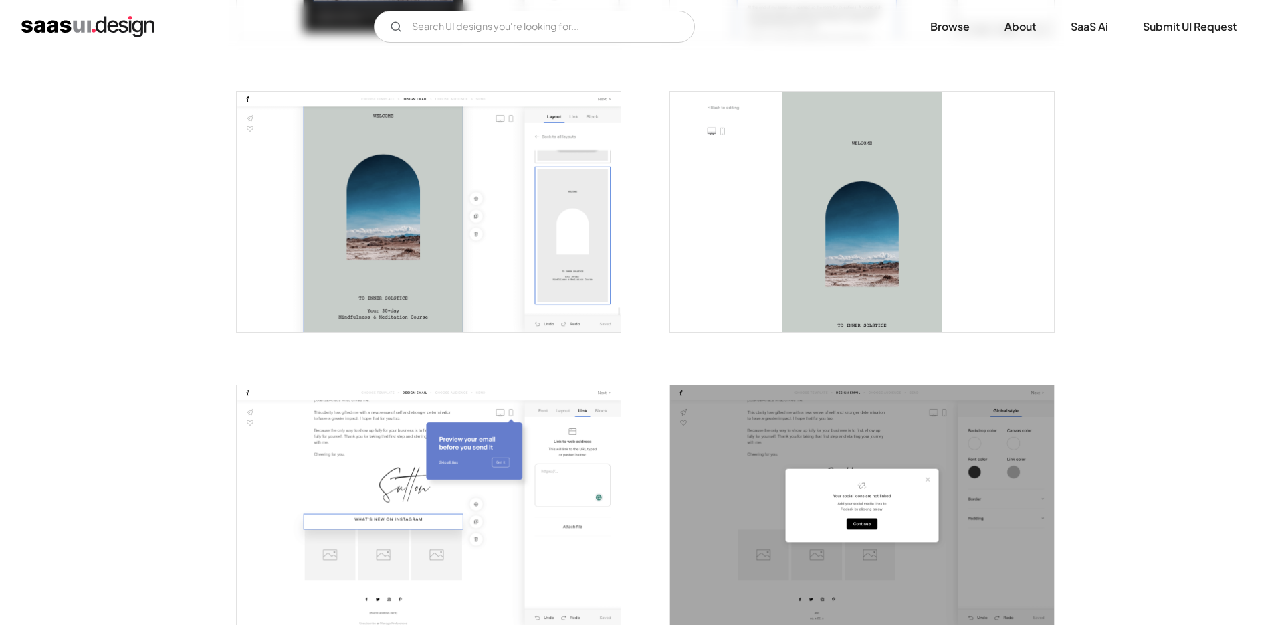
scroll to position [1695, 0]
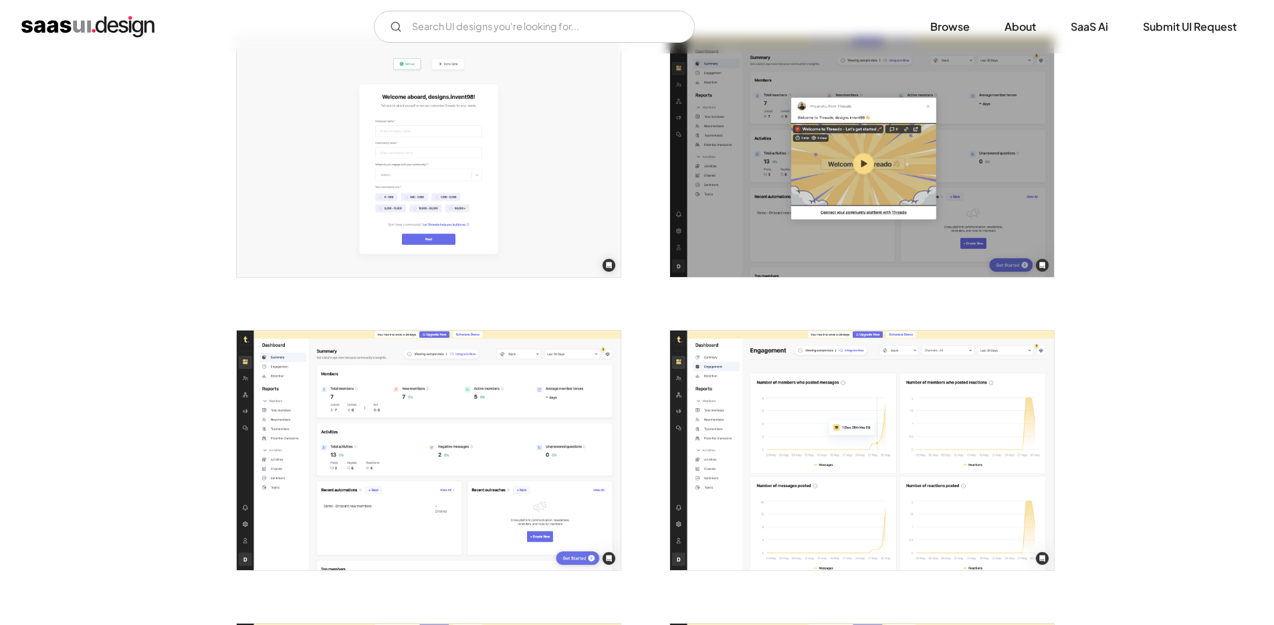
scroll to position [1087, 0]
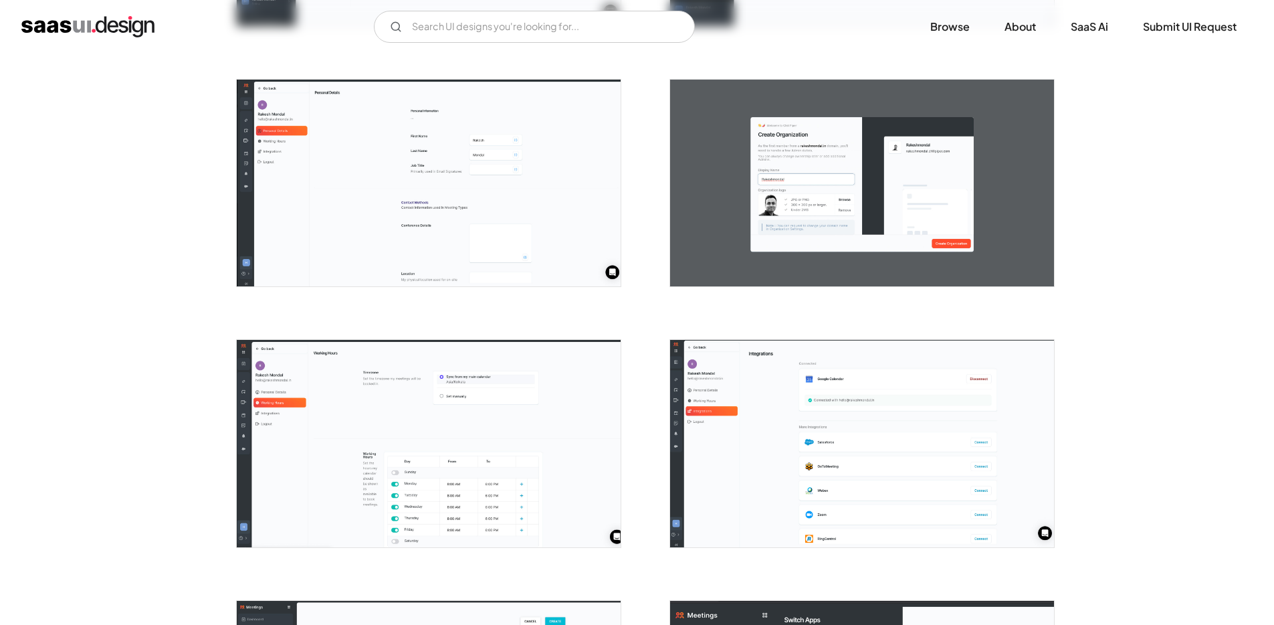
scroll to position [1960, 0]
